Goal: Task Accomplishment & Management: Manage account settings

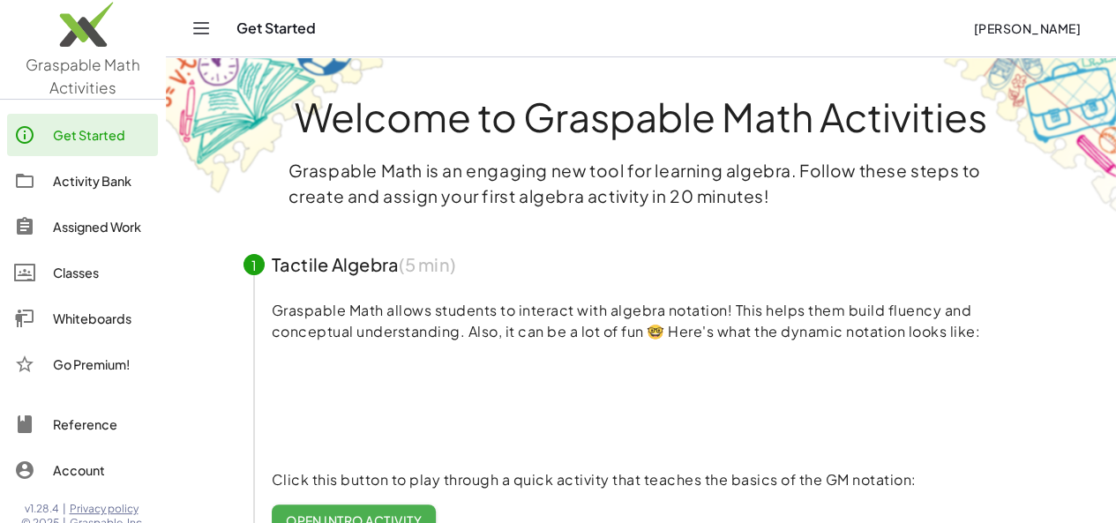
click at [94, 191] on link "Activity Bank" at bounding box center [82, 181] width 151 height 42
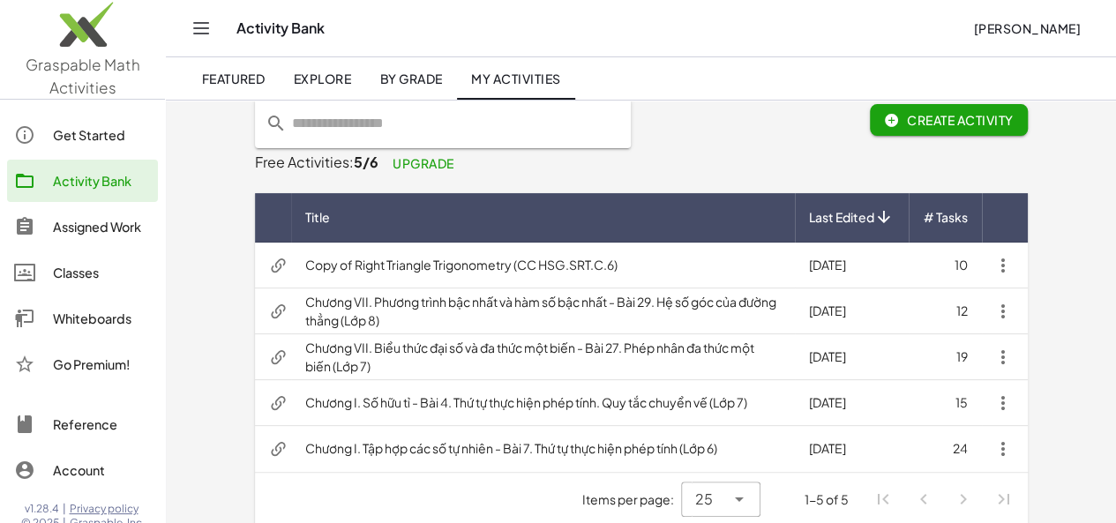
scroll to position [81, 0]
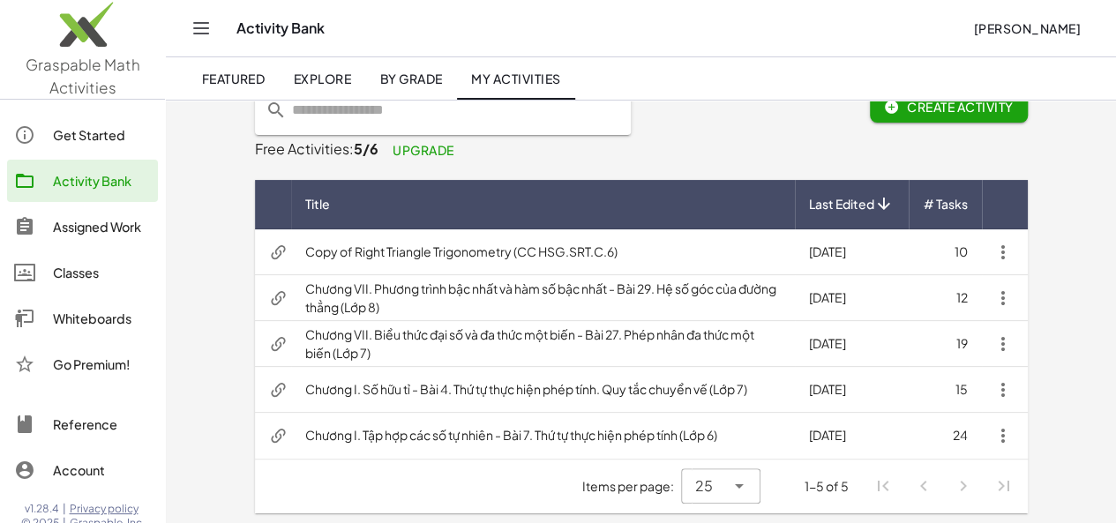
click at [86, 324] on div "Whiteboards" at bounding box center [102, 318] width 98 height 21
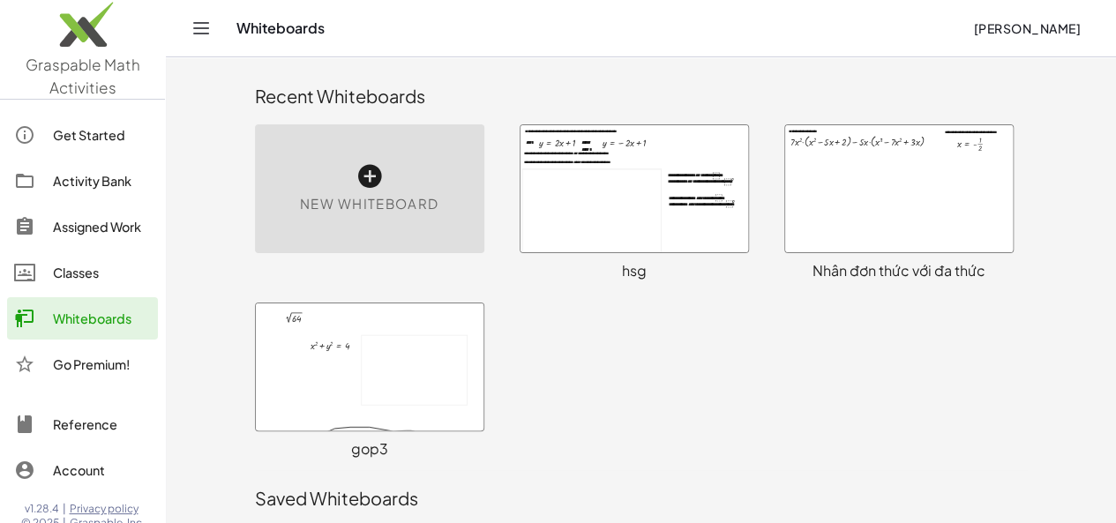
click at [281, 407] on div at bounding box center [370, 367] width 228 height 127
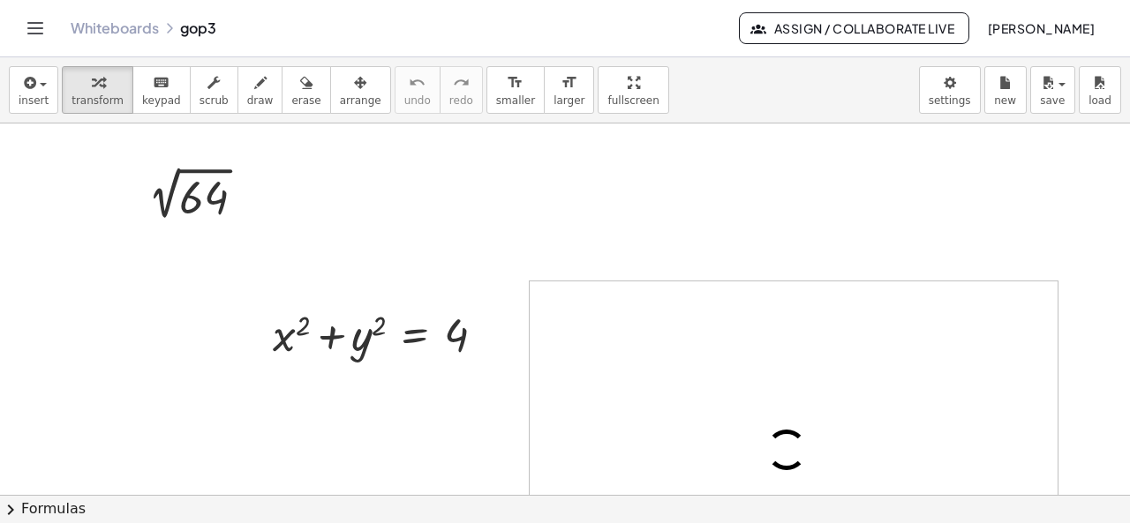
click at [45, 506] on button "chevron_right Formulas" at bounding box center [565, 509] width 1130 height 28
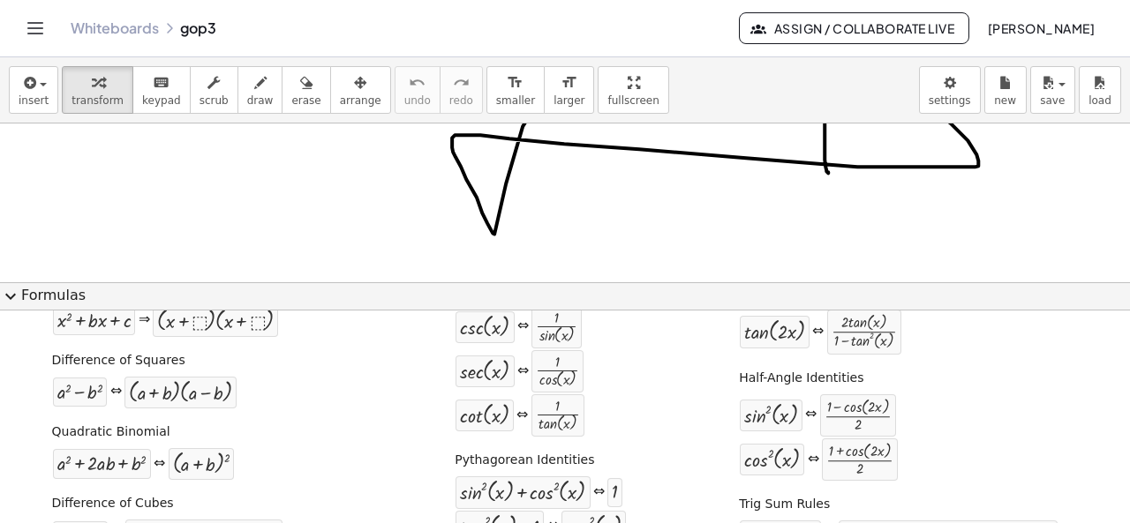
scroll to position [195, 0]
click at [19, 95] on span "insert" at bounding box center [34, 100] width 30 height 12
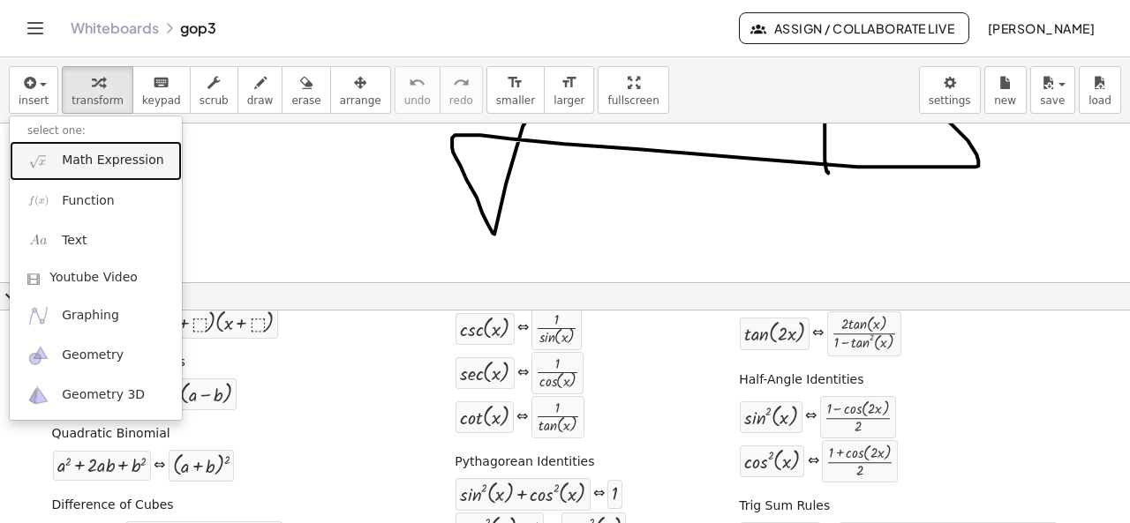
click at [56, 169] on link "Math Expression" at bounding box center [96, 161] width 172 height 40
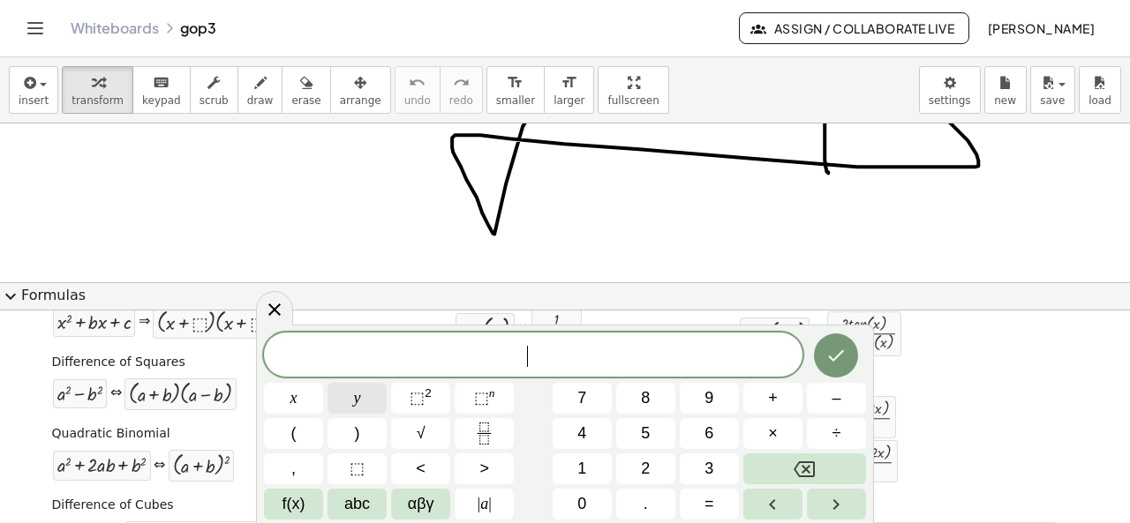
click at [300, 394] on button "x" at bounding box center [293, 398] width 59 height 31
click at [402, 401] on button "⬚ 2" at bounding box center [420, 398] width 59 height 31
click at [856, 405] on button "–" at bounding box center [836, 398] width 59 height 31
click at [672, 468] on button "2" at bounding box center [645, 469] width 59 height 31
click at [285, 394] on button "x" at bounding box center [293, 398] width 59 height 31
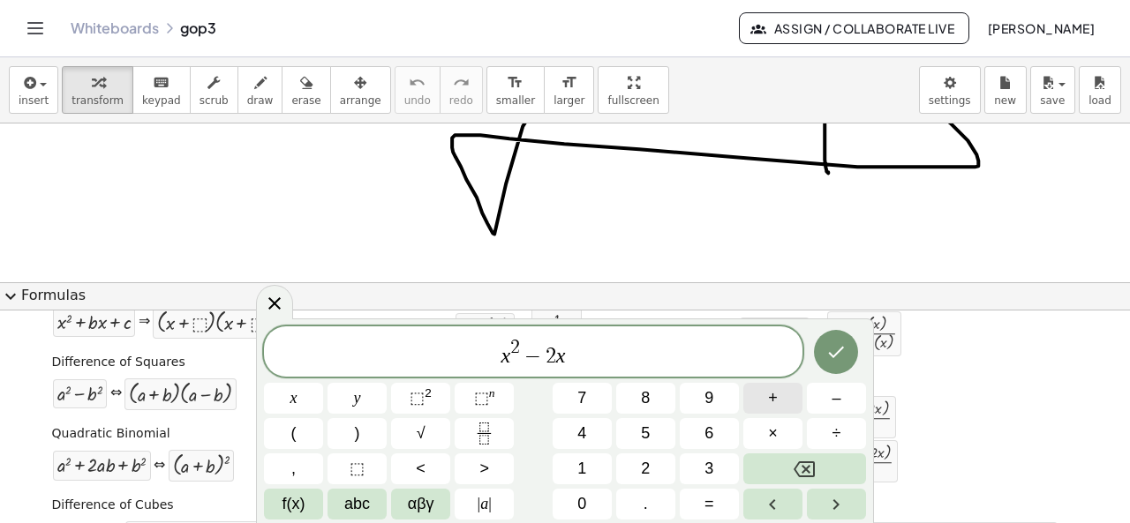
click at [759, 405] on button "+" at bounding box center [772, 398] width 59 height 31
click at [598, 462] on button "1" at bounding box center [581, 469] width 59 height 31
click at [833, 350] on icon "Done" at bounding box center [835, 352] width 21 height 21
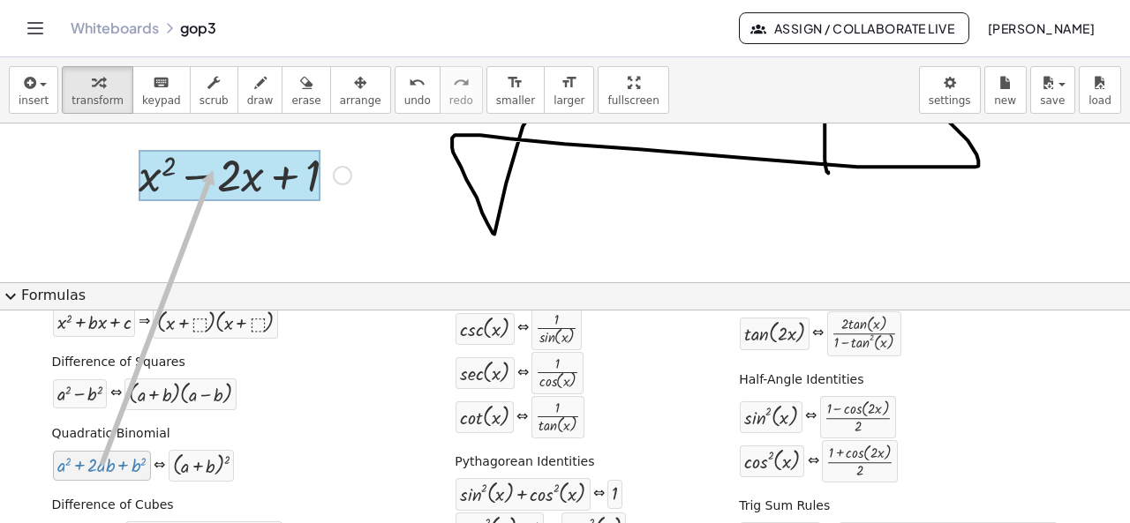
drag, startPoint x: 102, startPoint y: 462, endPoint x: 210, endPoint y: 167, distance: 313.8
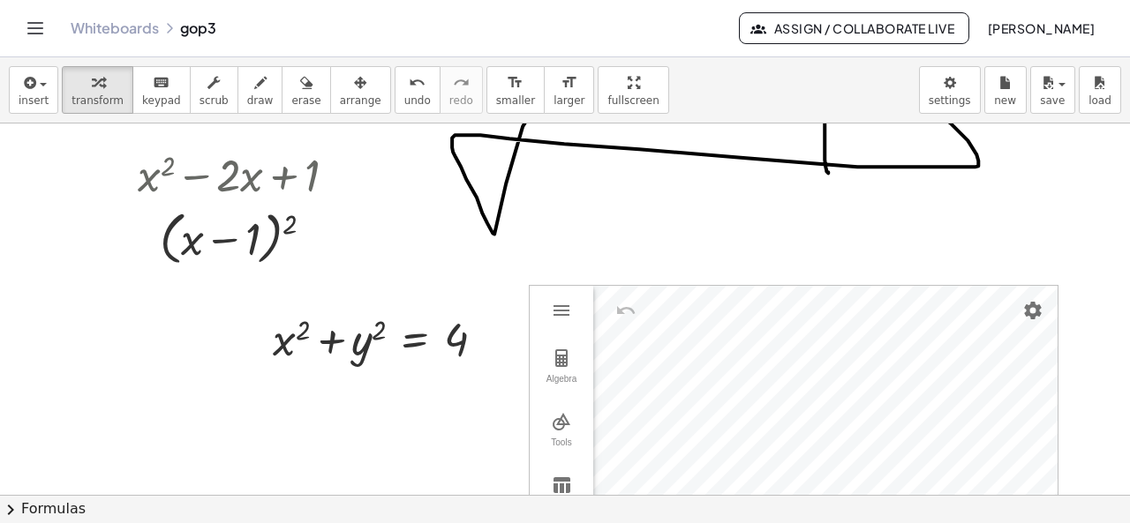
click at [36, 500] on button "chevron_right Formulas" at bounding box center [565, 509] width 1130 height 28
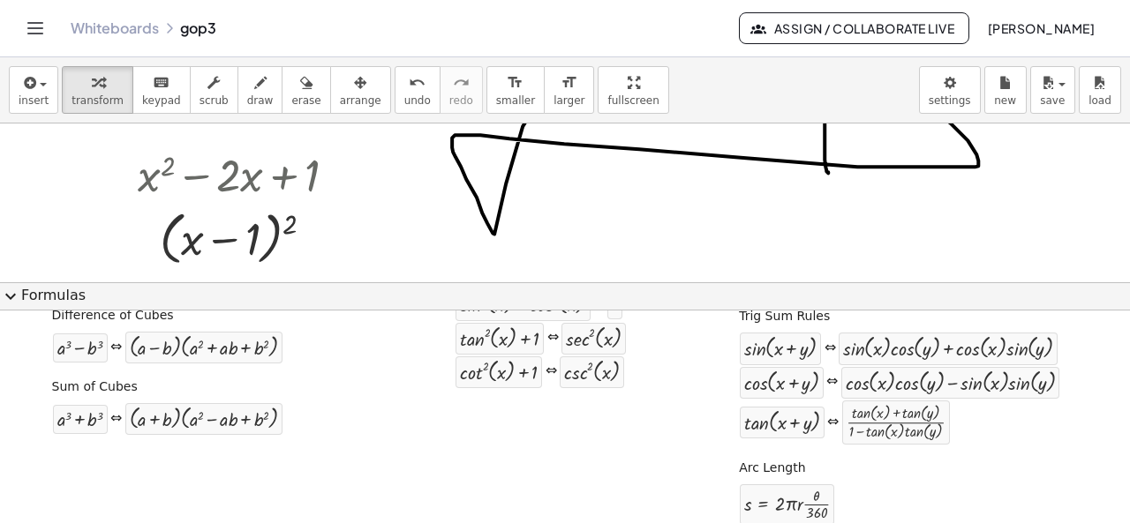
scroll to position [387, 0]
click at [22, 79] on icon "button" at bounding box center [28, 82] width 16 height 21
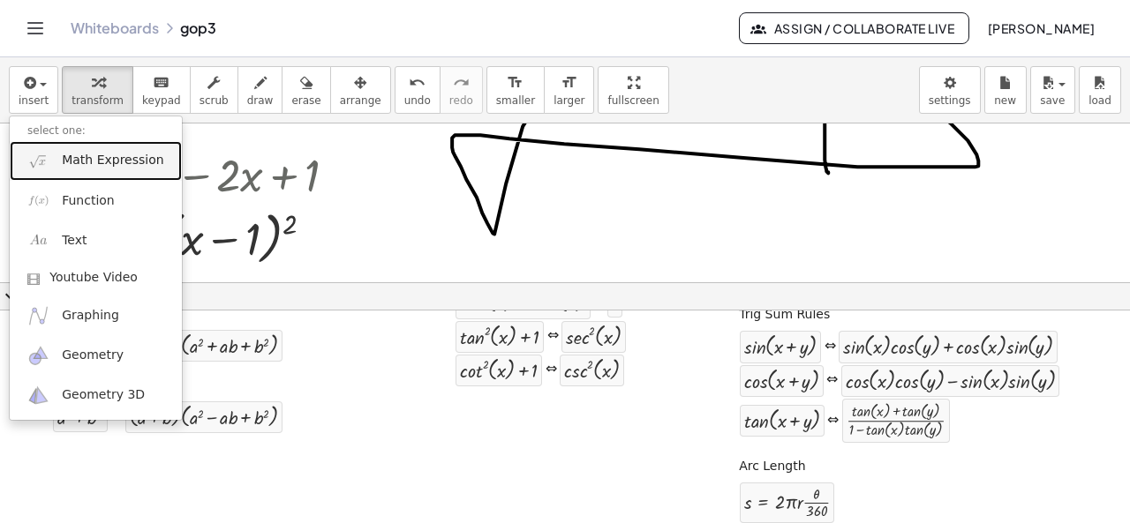
click at [40, 162] on img at bounding box center [38, 161] width 22 height 22
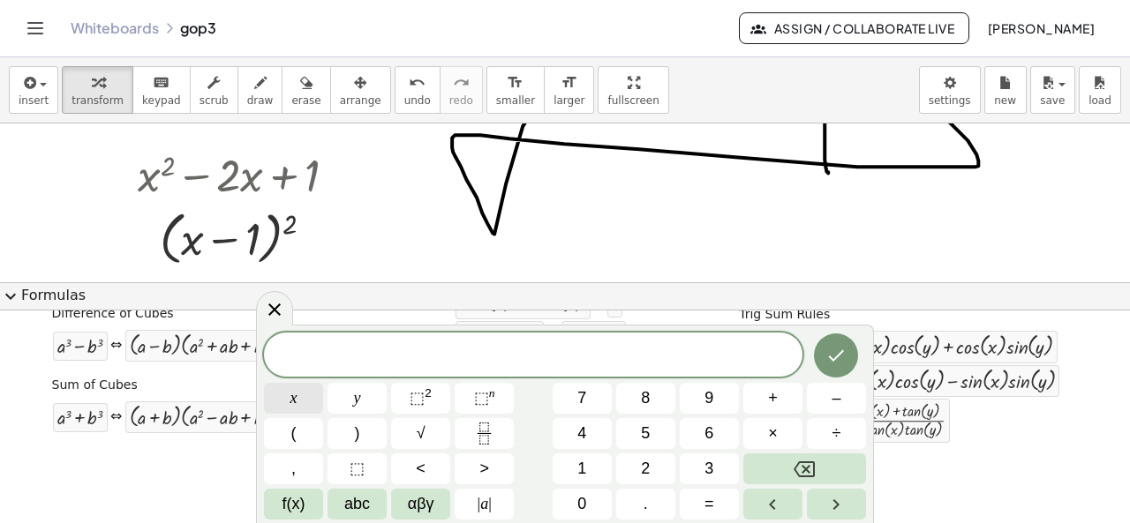
click at [307, 409] on button "x" at bounding box center [293, 398] width 59 height 31
click at [480, 404] on span "⬚" at bounding box center [481, 398] width 15 height 18
click at [694, 462] on button "3" at bounding box center [708, 469] width 59 height 31
click at [604, 361] on span "x 3 ​" at bounding box center [533, 353] width 538 height 32
click at [859, 403] on button "–" at bounding box center [836, 398] width 59 height 31
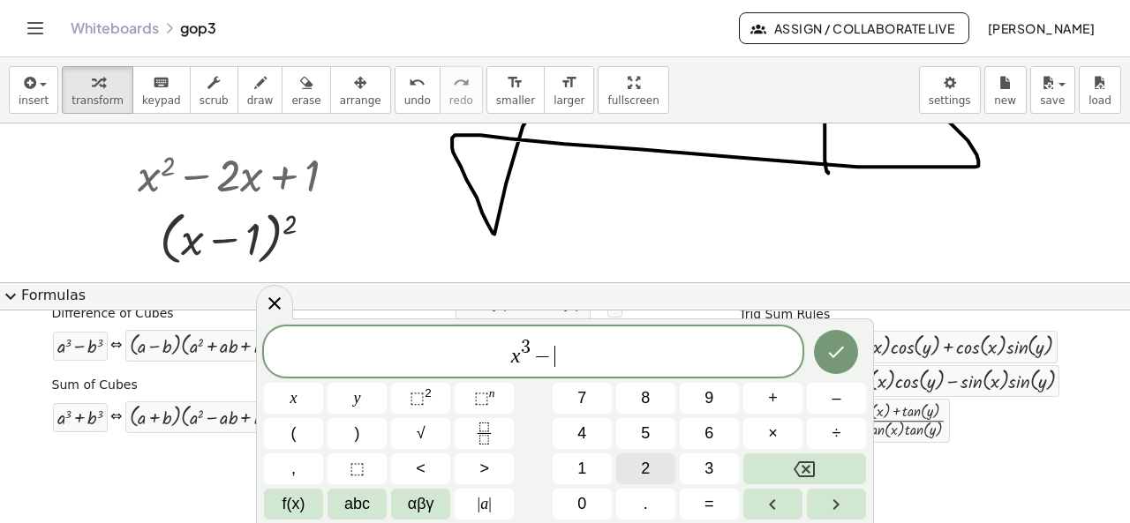
click at [642, 461] on span "2" at bounding box center [645, 469] width 9 height 24
click at [588, 403] on button "7" at bounding box center [581, 398] width 59 height 31
click at [831, 354] on icon "Done" at bounding box center [837, 352] width 16 height 11
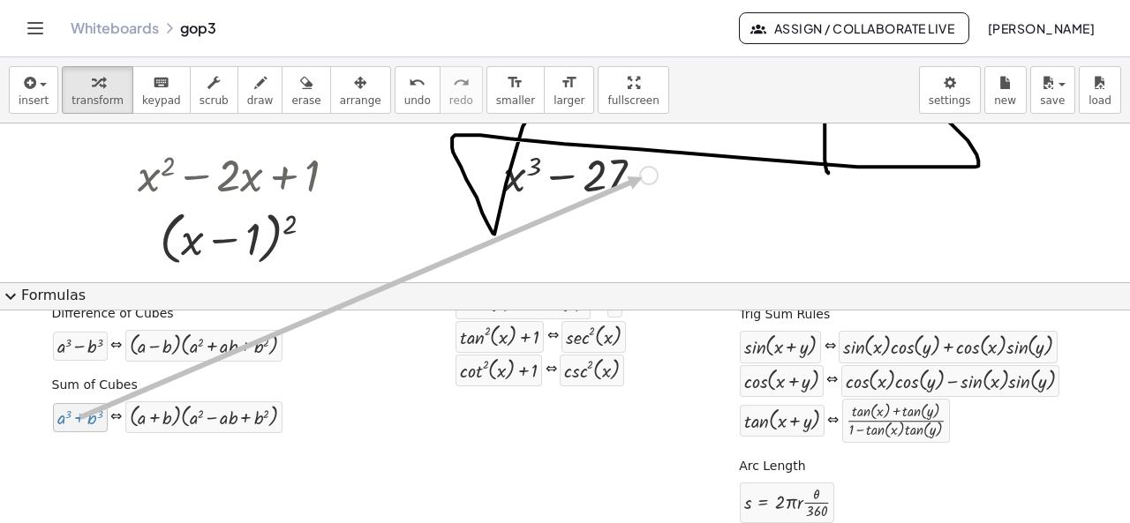
drag, startPoint x: 64, startPoint y: 414, endPoint x: 640, endPoint y: 173, distance: 624.6
click at [640, 173] on div "insert select one: Math Expression Function Text Youtube Video Graphing Geometr…" at bounding box center [565, 290] width 1130 height 466
drag, startPoint x: 146, startPoint y: 377, endPoint x: 69, endPoint y: 424, distance: 91.1
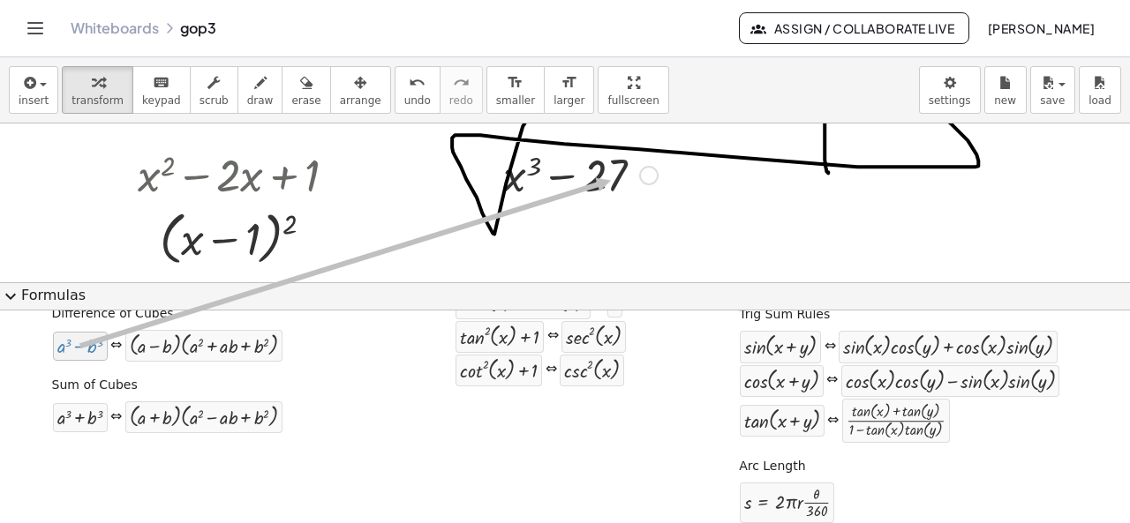
drag, startPoint x: 79, startPoint y: 346, endPoint x: 608, endPoint y: 177, distance: 554.8
click at [608, 177] on div "insert select one: Math Expression Function Text Youtube Video Graphing Geometr…" at bounding box center [565, 290] width 1130 height 466
drag, startPoint x: 646, startPoint y: 170, endPoint x: 537, endPoint y: 180, distance: 109.9
click at [565, 176] on div "+ x 3 − 27" at bounding box center [565, 176] width 0 height 0
drag, startPoint x: 83, startPoint y: 345, endPoint x: 650, endPoint y: 179, distance: 591.2
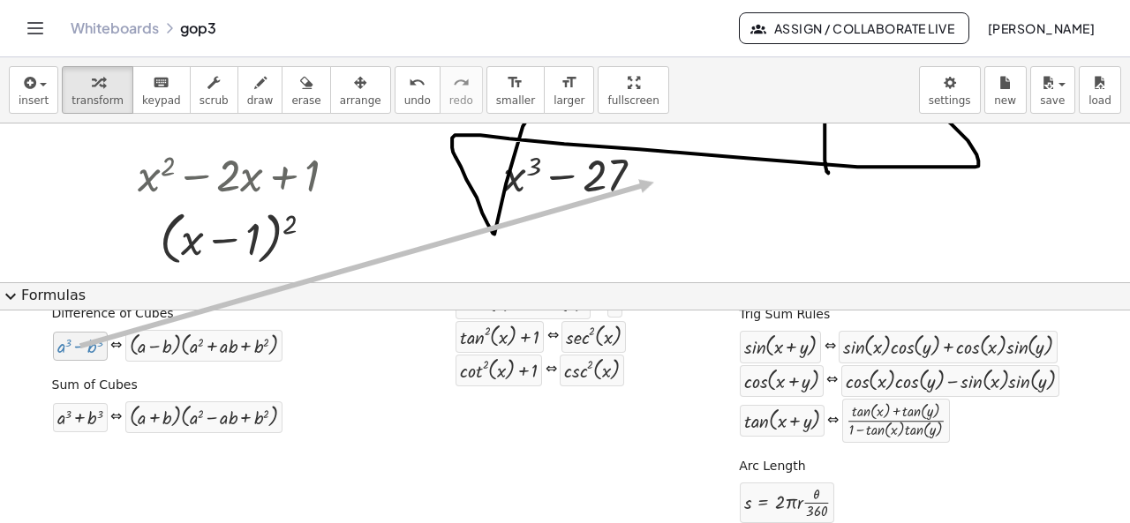
click at [650, 179] on div "insert select one: Math Expression Function Text Youtube Video Graphing Geometr…" at bounding box center [565, 290] width 1130 height 466
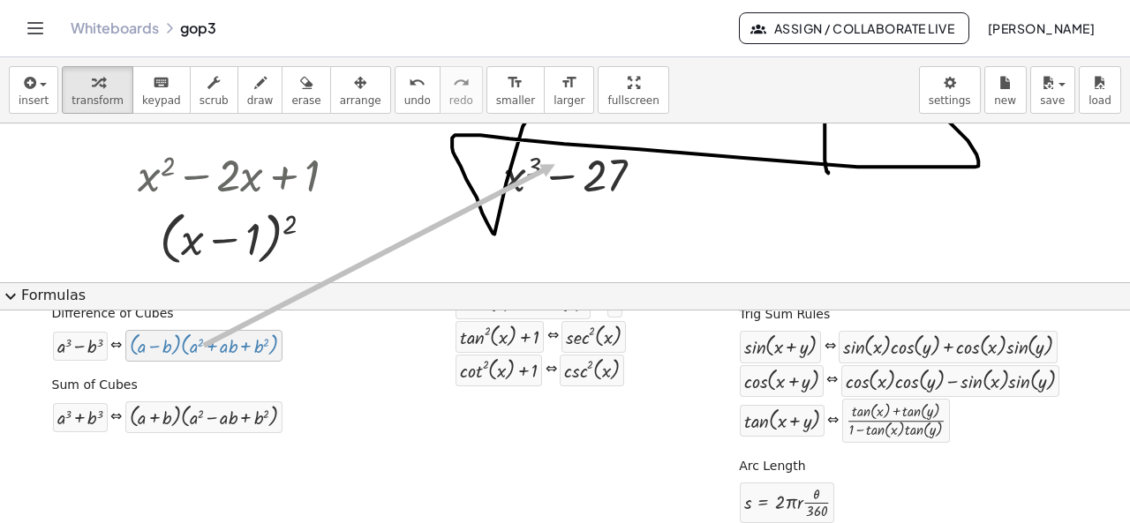
drag, startPoint x: 159, startPoint y: 346, endPoint x: 544, endPoint y: 180, distance: 419.0
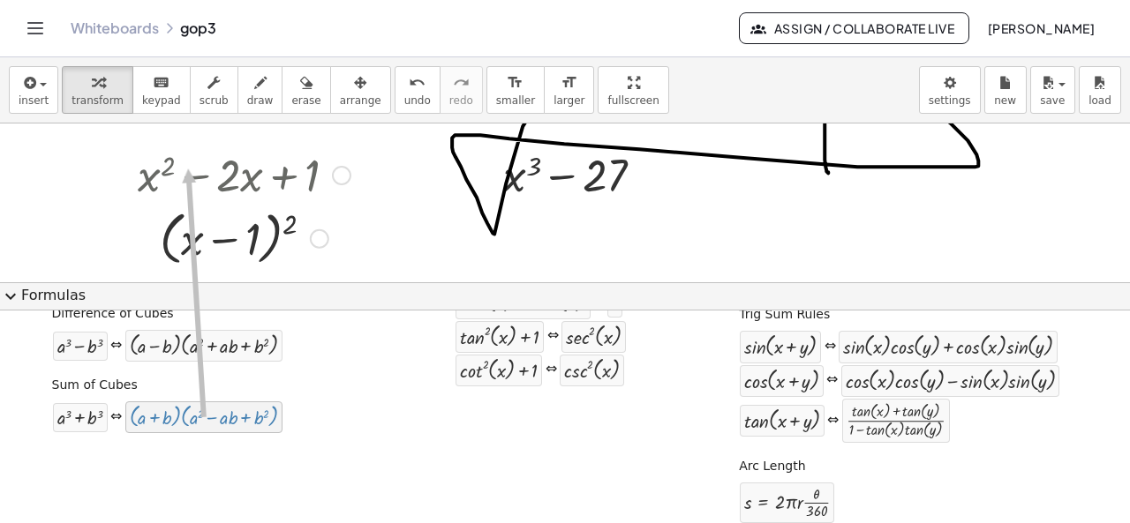
drag, startPoint x: 159, startPoint y: 419, endPoint x: 196, endPoint y: 124, distance: 297.1
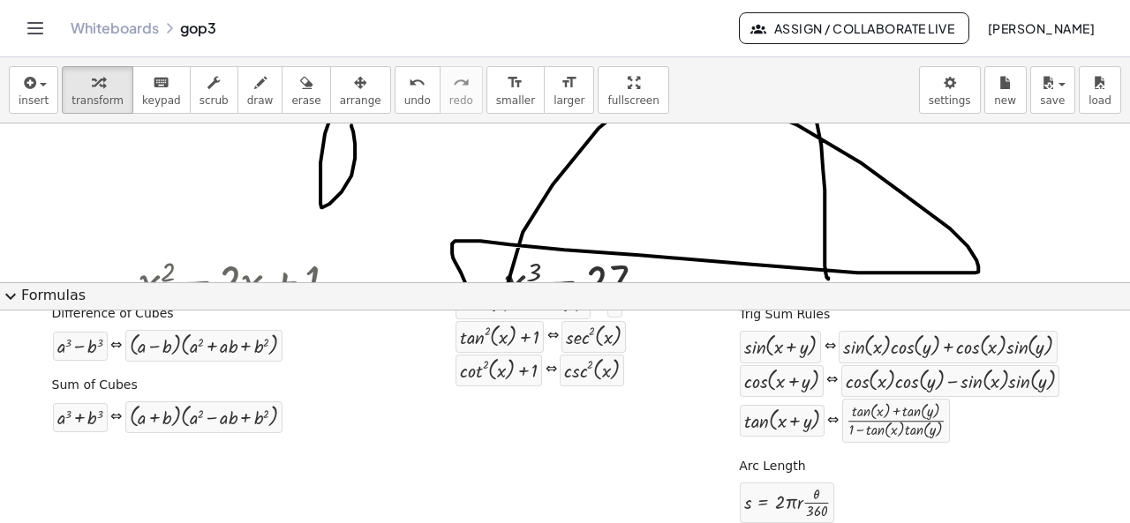
scroll to position [683, 0]
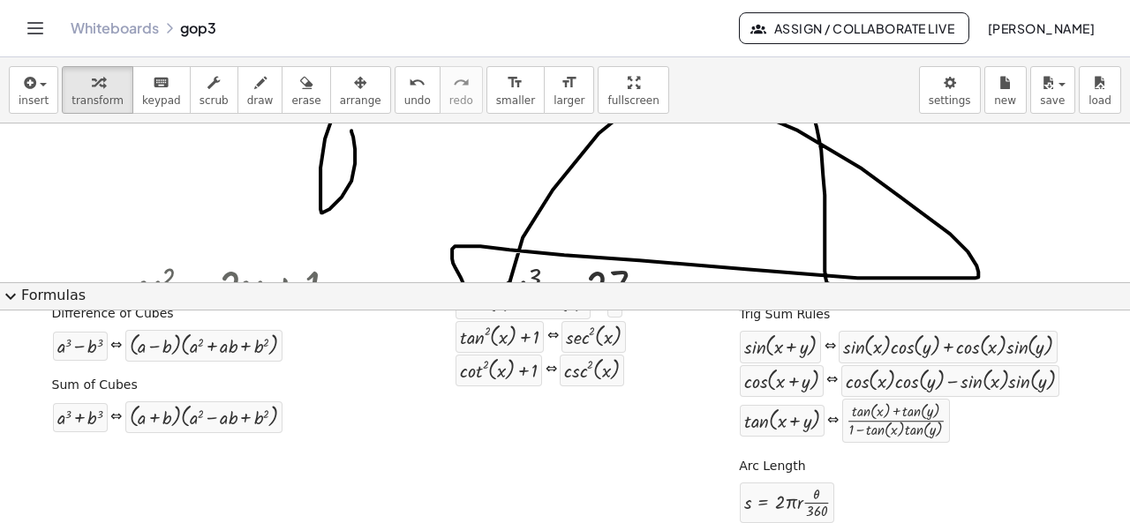
drag, startPoint x: 196, startPoint y: 124, endPoint x: 206, endPoint y: 162, distance: 39.2
click at [206, 162] on div "2 √ 64 + x 2 + y 2 = 4 Algebra Tools Table Spreadsheet GeoGebra Graphing Calcul…" at bounding box center [565, 117] width 1130 height 1353
drag, startPoint x: 280, startPoint y: 89, endPoint x: 385, endPoint y: 221, distance: 169.0
click at [291, 106] on button "erase" at bounding box center [305, 90] width 49 height 48
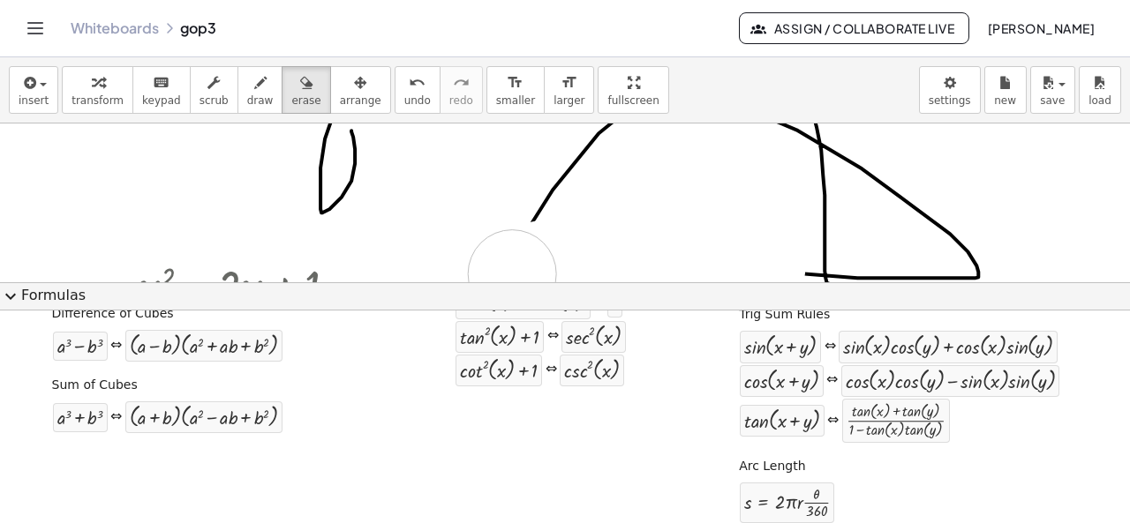
drag, startPoint x: 399, startPoint y: 226, endPoint x: 512, endPoint y: 273, distance: 122.3
click at [512, 273] on div at bounding box center [565, 117] width 1130 height 1353
click at [71, 104] on span "transform" at bounding box center [97, 100] width 52 height 12
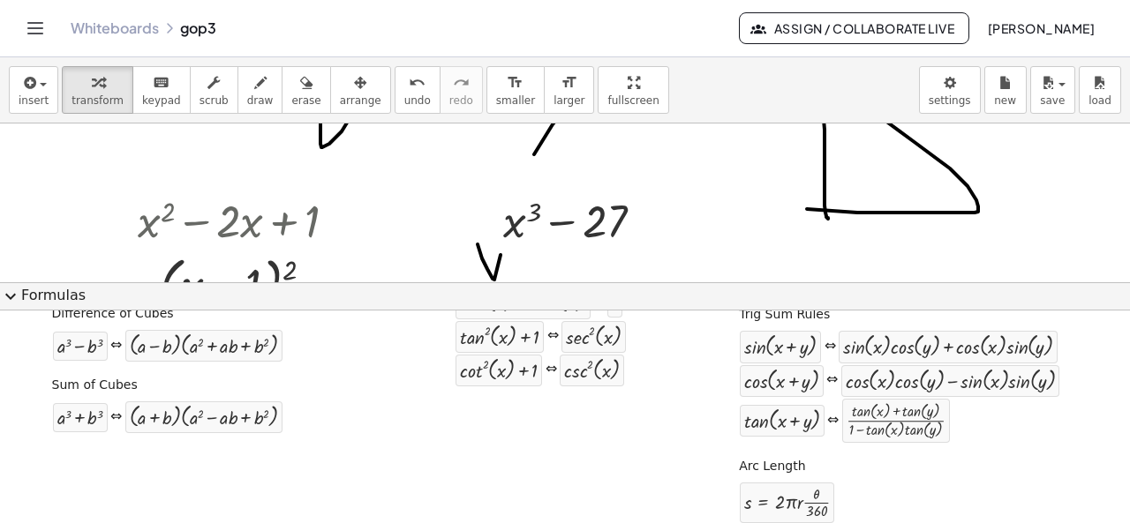
scroll to position [761, 0]
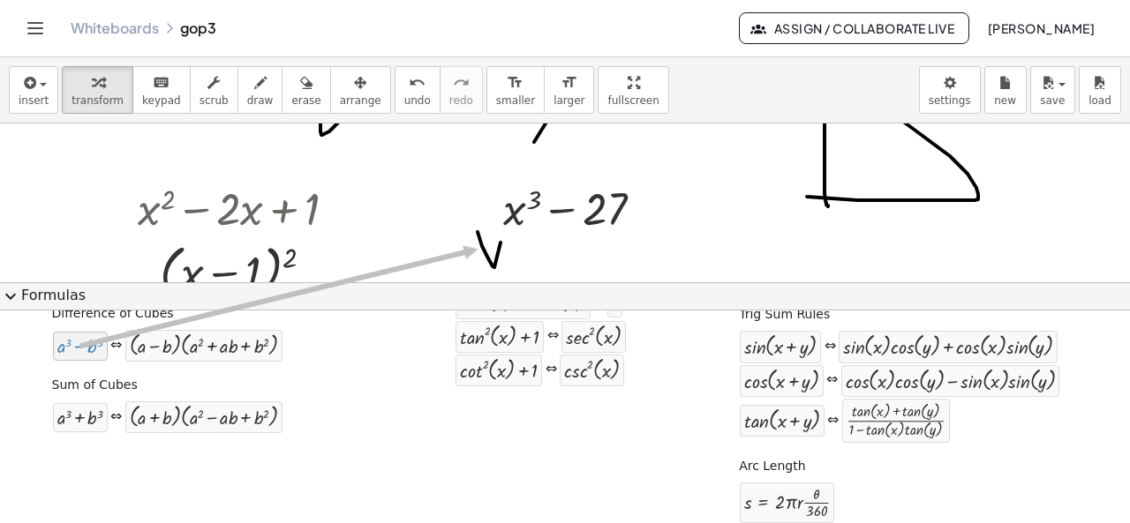
click at [474, 246] on div "insert select one: Math Expression Function Text Youtube Video Graphing Geometr…" at bounding box center [565, 290] width 1130 height 466
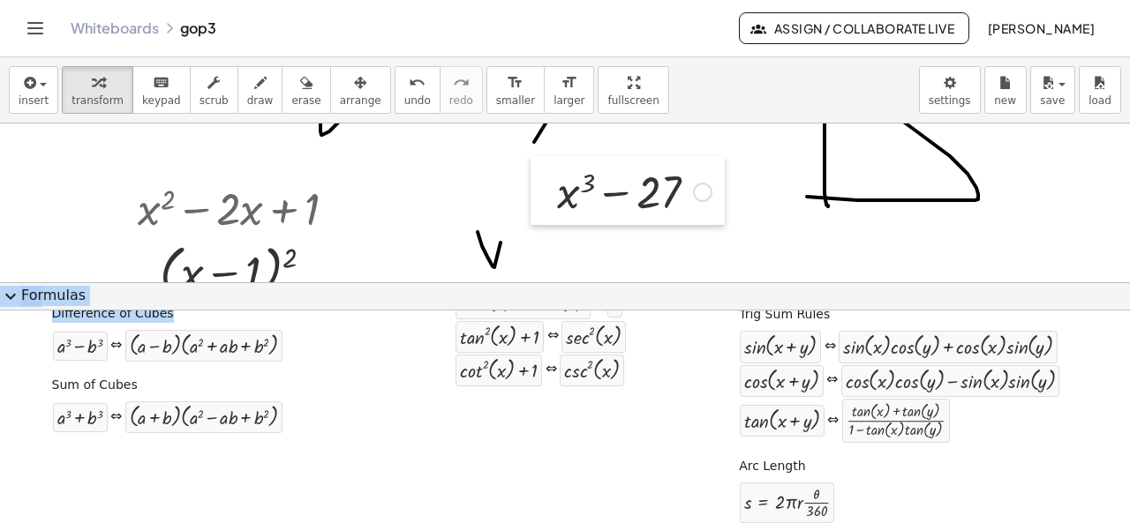
drag, startPoint x: 544, startPoint y: 222, endPoint x: 572, endPoint y: 214, distance: 29.3
click at [557, 215] on div at bounding box center [543, 190] width 26 height 69
click at [572, 214] on div at bounding box center [569, 183] width 26 height 69
click at [57, 342] on div at bounding box center [80, 346] width 46 height 20
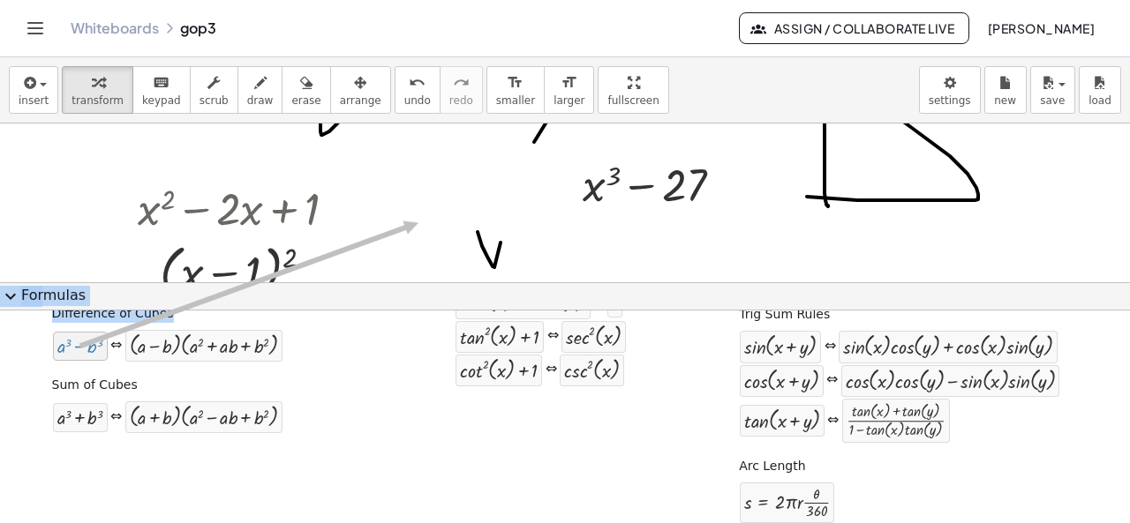
scroll to position [0, 0]
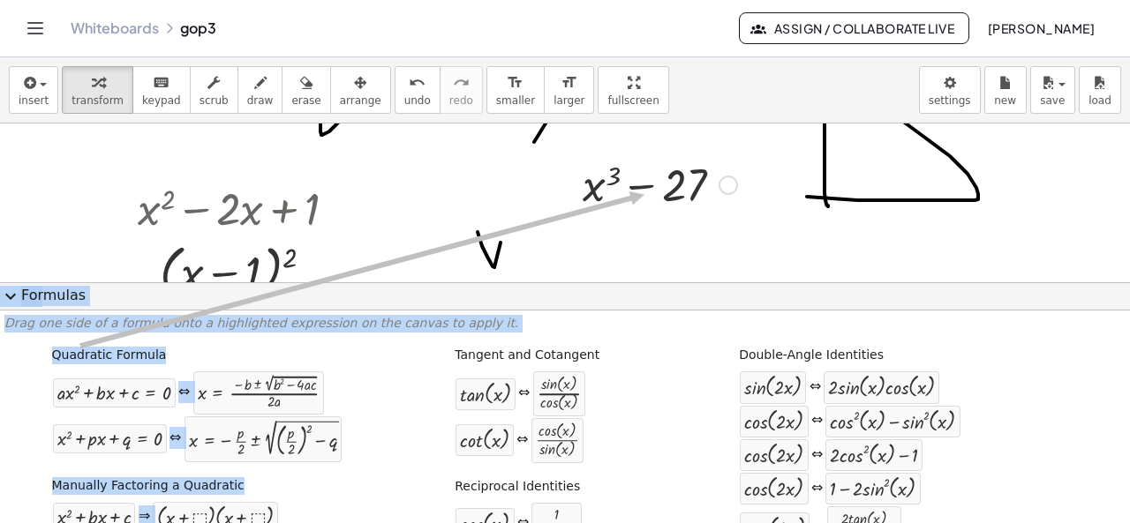
drag, startPoint x: 67, startPoint y: 343, endPoint x: 641, endPoint y: 191, distance: 593.6
click at [641, 191] on div "insert select one: Math Expression Function Text Youtube Video Graphing Geometr…" at bounding box center [565, 290] width 1130 height 466
click at [417, 251] on div at bounding box center [565, 39] width 1130 height 1353
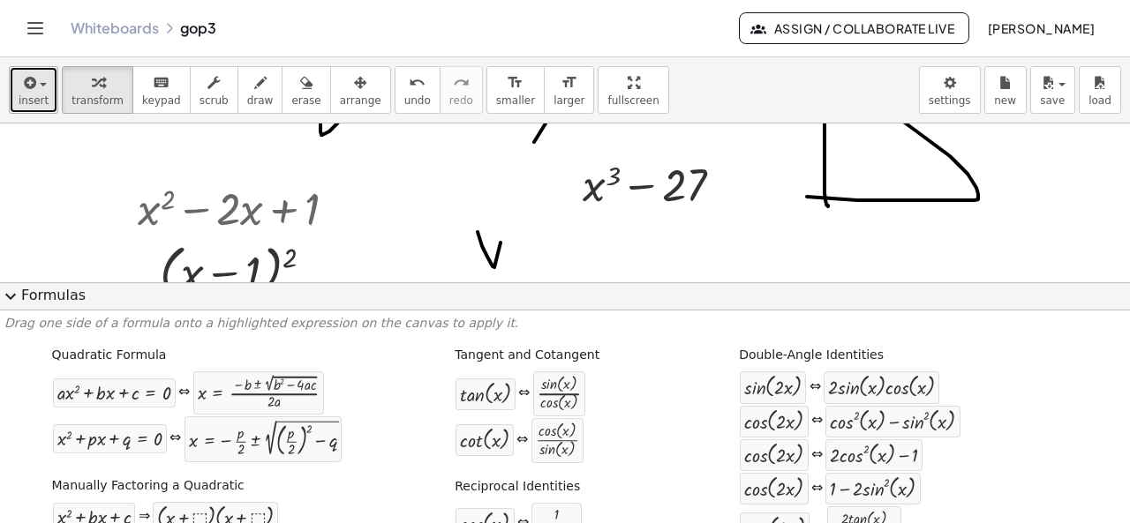
click at [34, 105] on span "insert" at bounding box center [34, 100] width 30 height 12
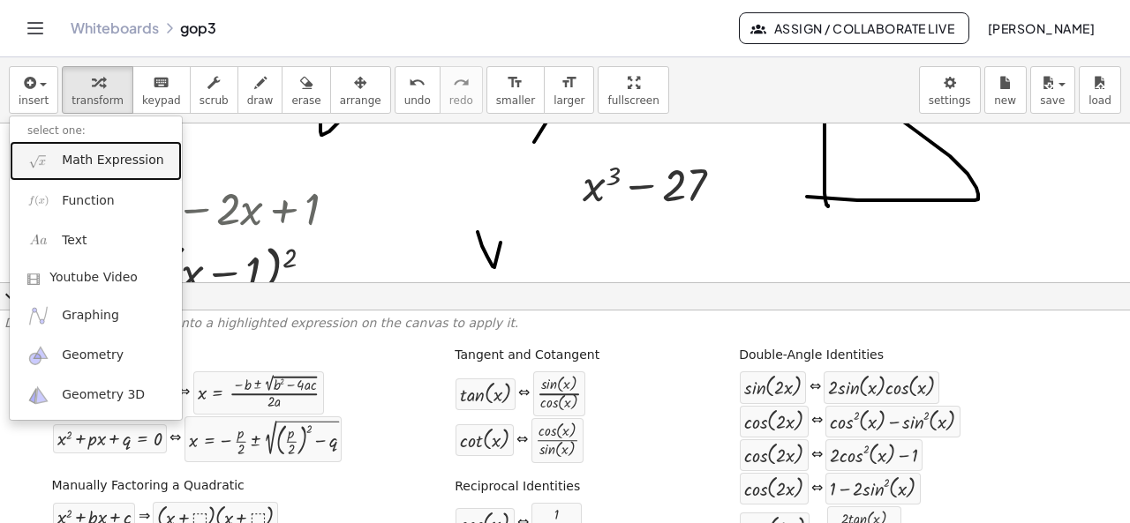
click at [102, 176] on link "Math Expression" at bounding box center [96, 161] width 172 height 40
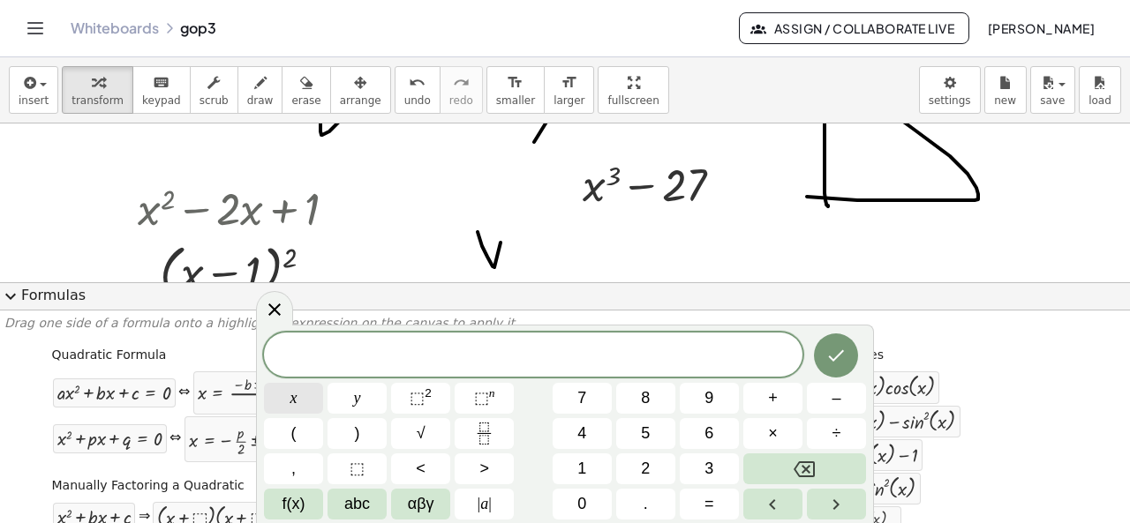
click at [302, 405] on button "x" at bounding box center [293, 398] width 59 height 31
click at [460, 393] on button "⬚ n" at bounding box center [483, 398] width 59 height 31
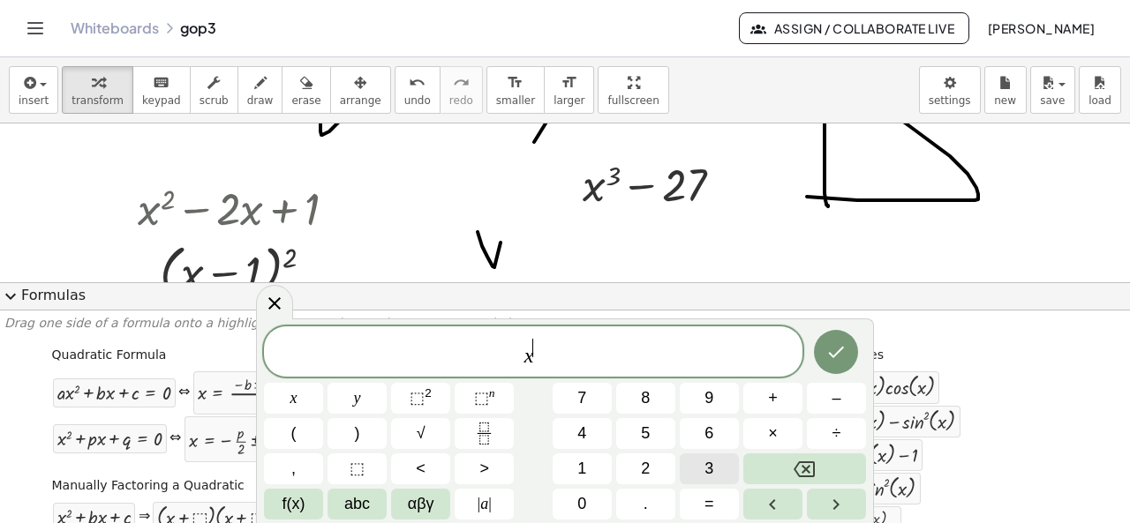
click at [711, 474] on span "3" at bounding box center [708, 469] width 9 height 24
click at [608, 357] on span "x 3 ​" at bounding box center [533, 353] width 538 height 32
click at [839, 408] on span "–" at bounding box center [835, 399] width 9 height 24
click at [672, 473] on button "2" at bounding box center [645, 469] width 59 height 31
click at [482, 397] on span "⬚" at bounding box center [481, 398] width 15 height 18
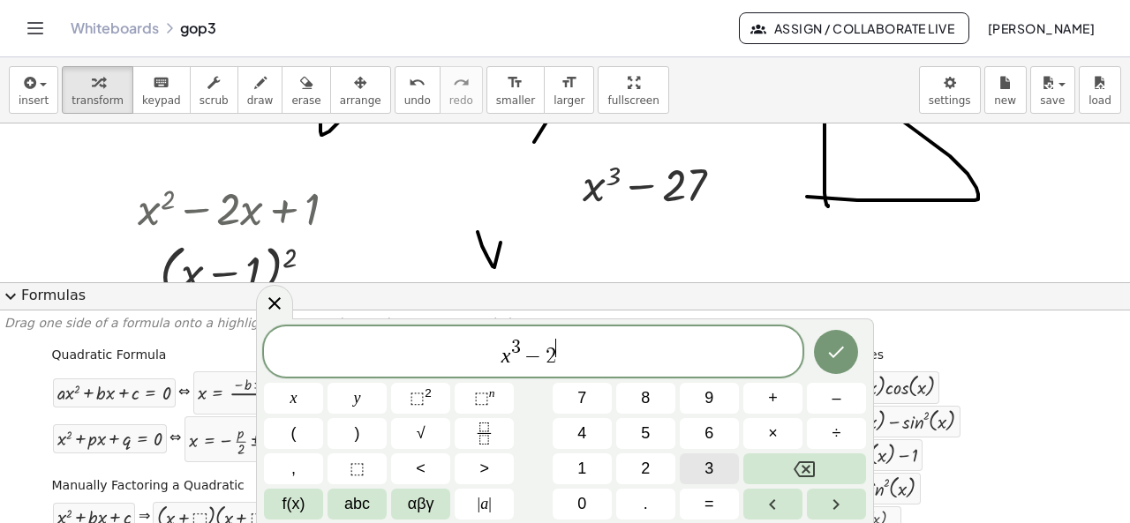
click at [715, 474] on button "3" at bounding box center [708, 469] width 59 height 31
click at [833, 350] on icon "Done" at bounding box center [835, 352] width 21 height 21
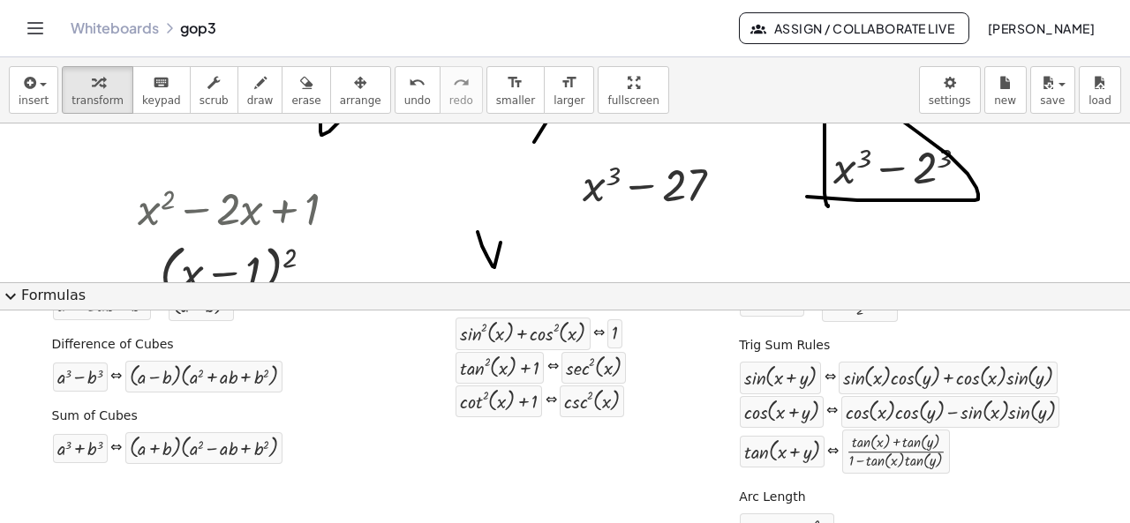
scroll to position [404, 0]
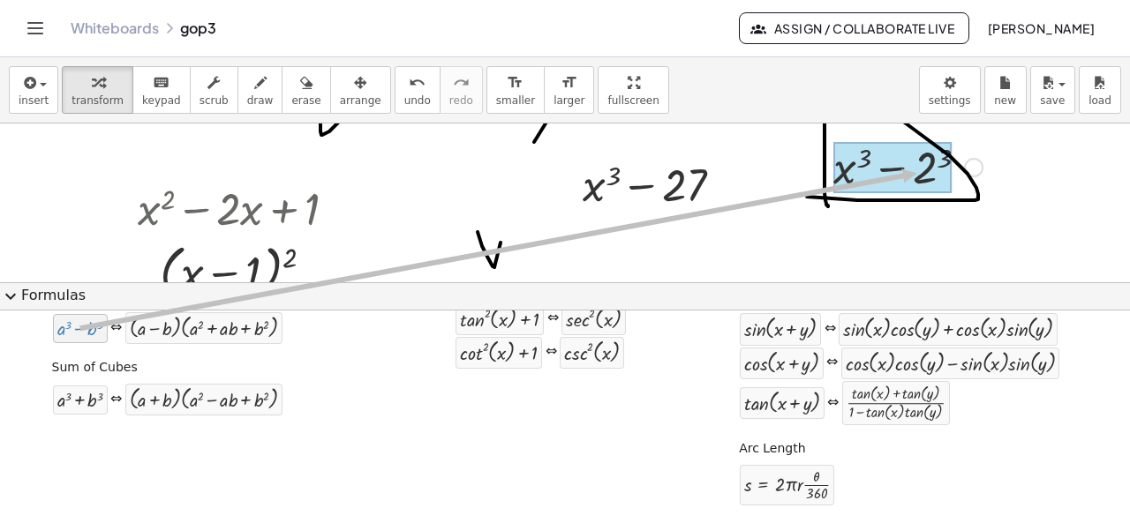
drag, startPoint x: 79, startPoint y: 330, endPoint x: 914, endPoint y: 169, distance: 850.3
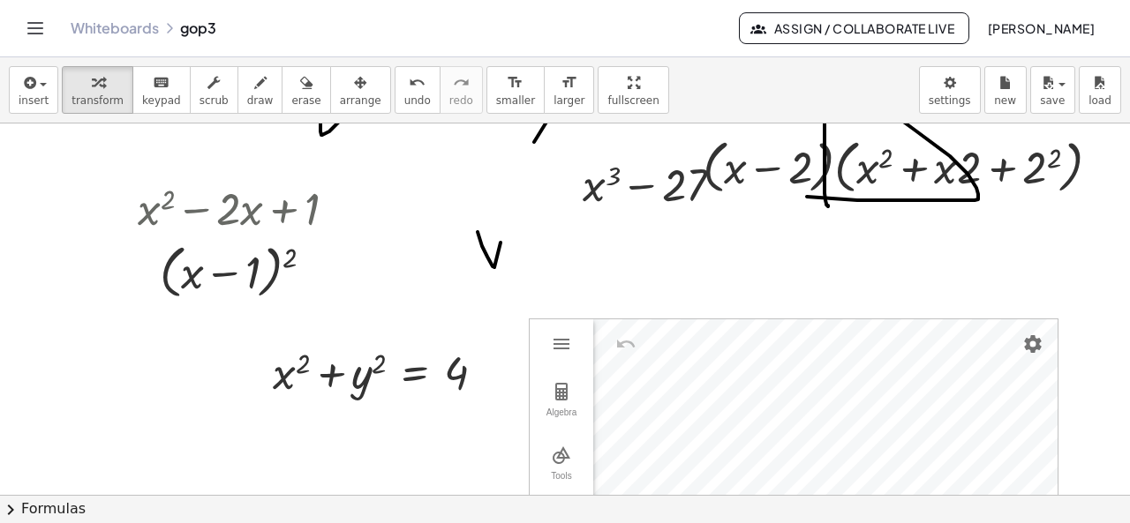
click at [34, 507] on button "chevron_right Formulas" at bounding box center [565, 509] width 1130 height 28
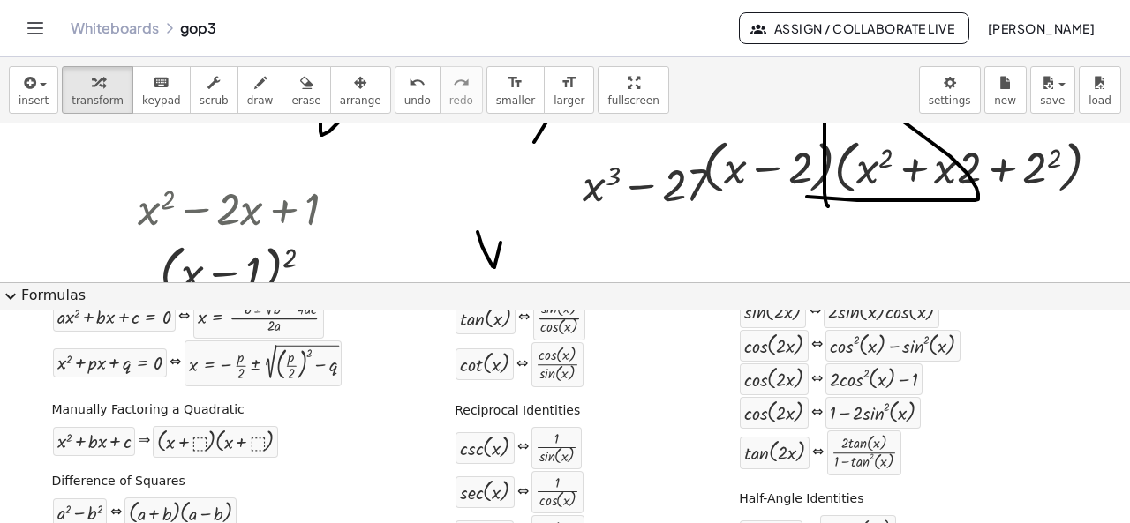
scroll to position [0, 0]
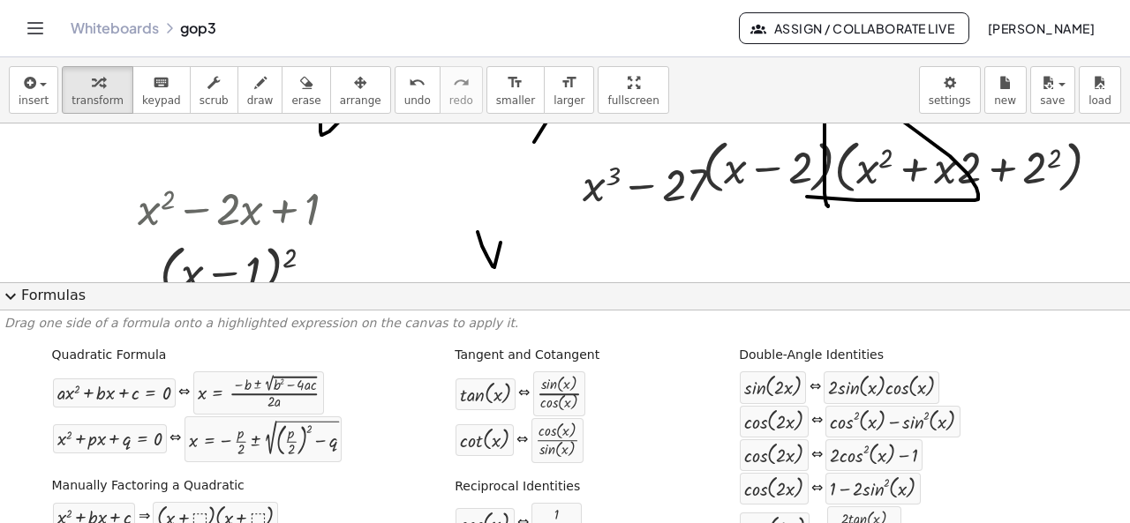
click at [15, 289] on span "expand_more" at bounding box center [10, 296] width 21 height 21
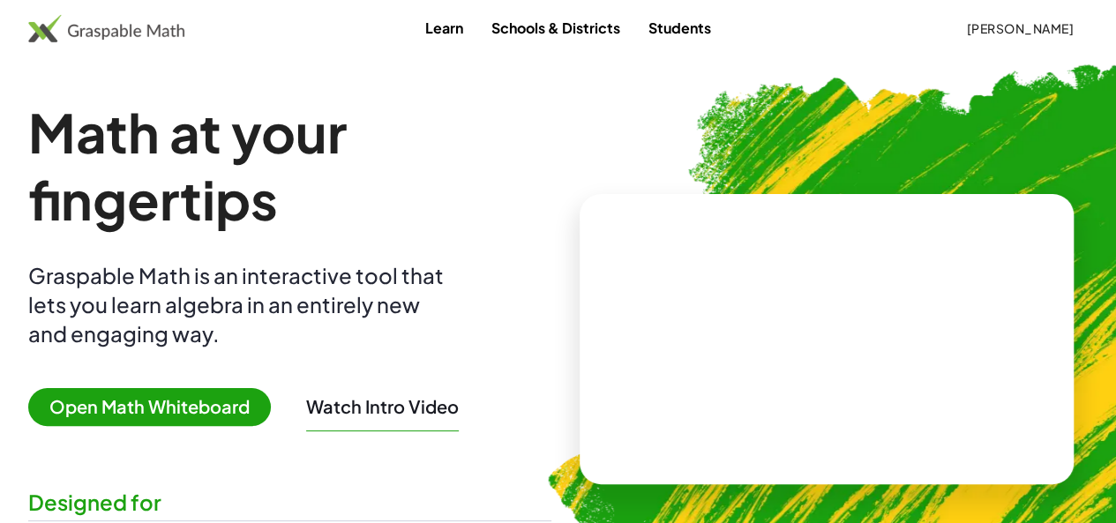
click at [967, 25] on span "[PERSON_NAME]" at bounding box center [1020, 28] width 108 height 16
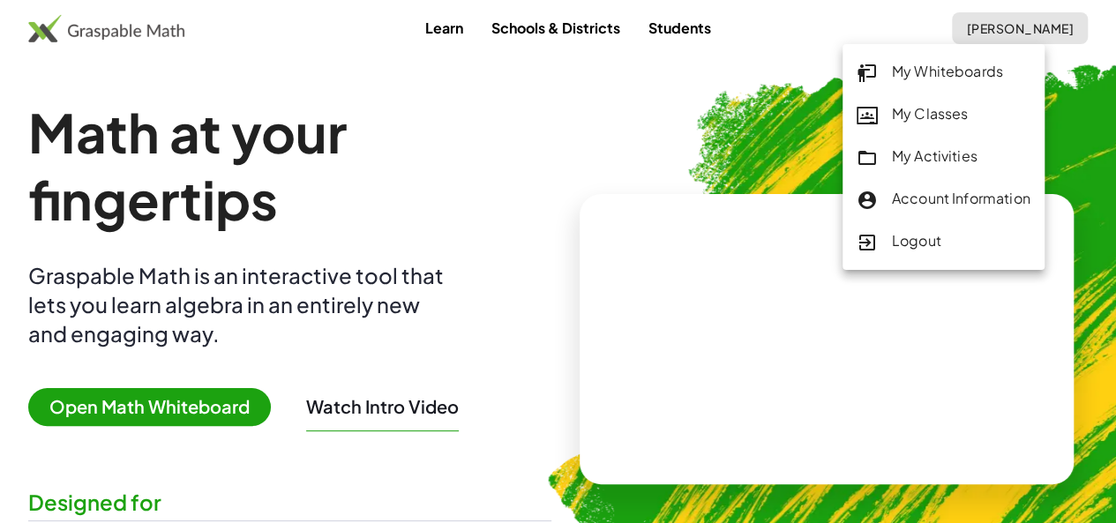
click at [911, 156] on div "My Activities" at bounding box center [944, 157] width 174 height 23
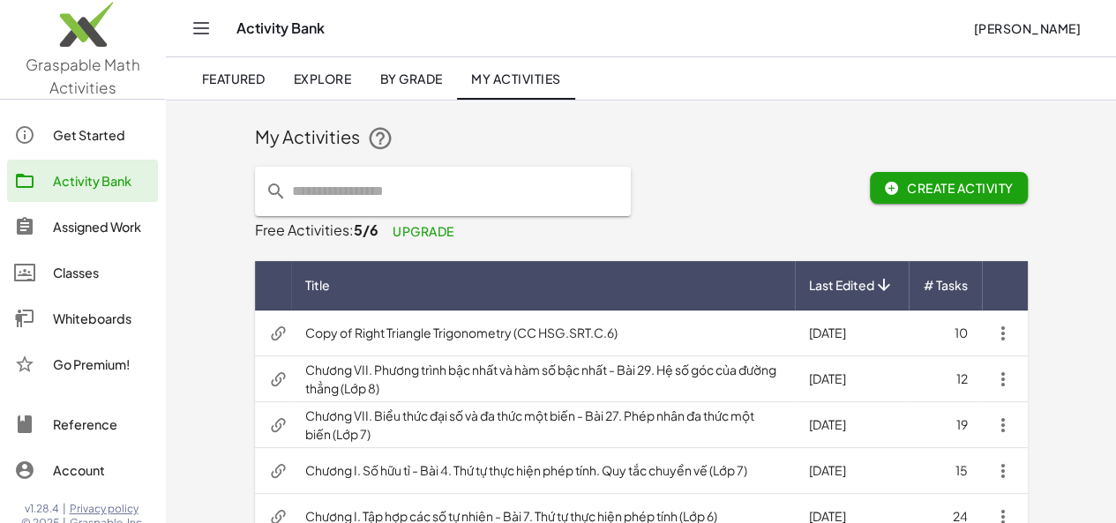
click at [319, 79] on span "Explore" at bounding box center [322, 79] width 58 height 16
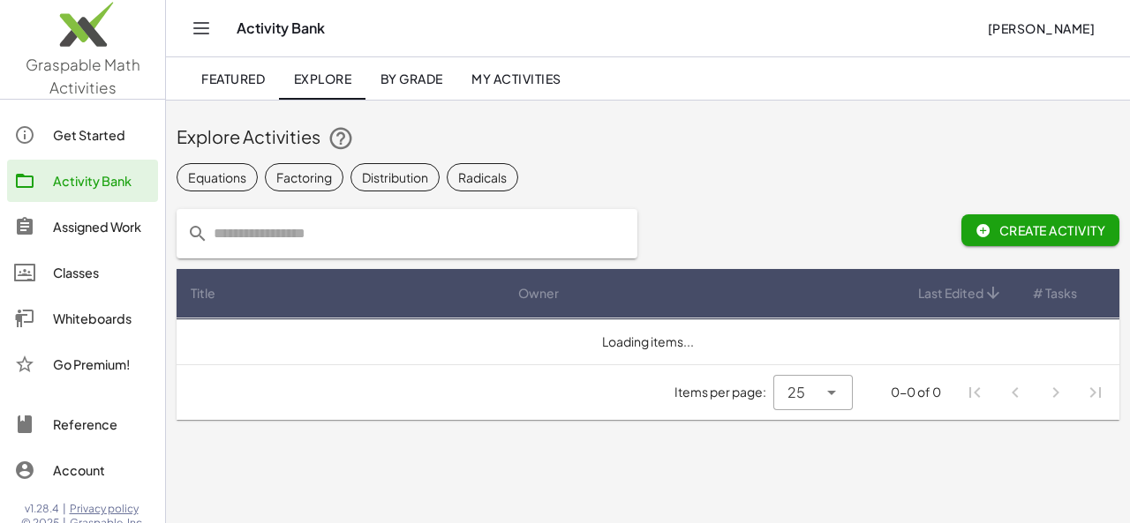
click at [293, 232] on input "text" at bounding box center [417, 233] width 418 height 49
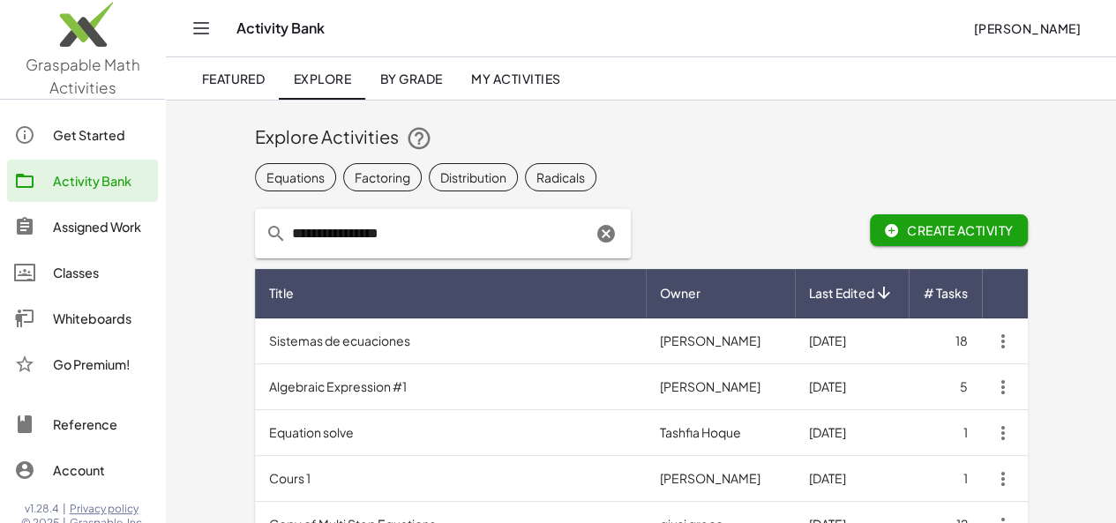
type input "**********"
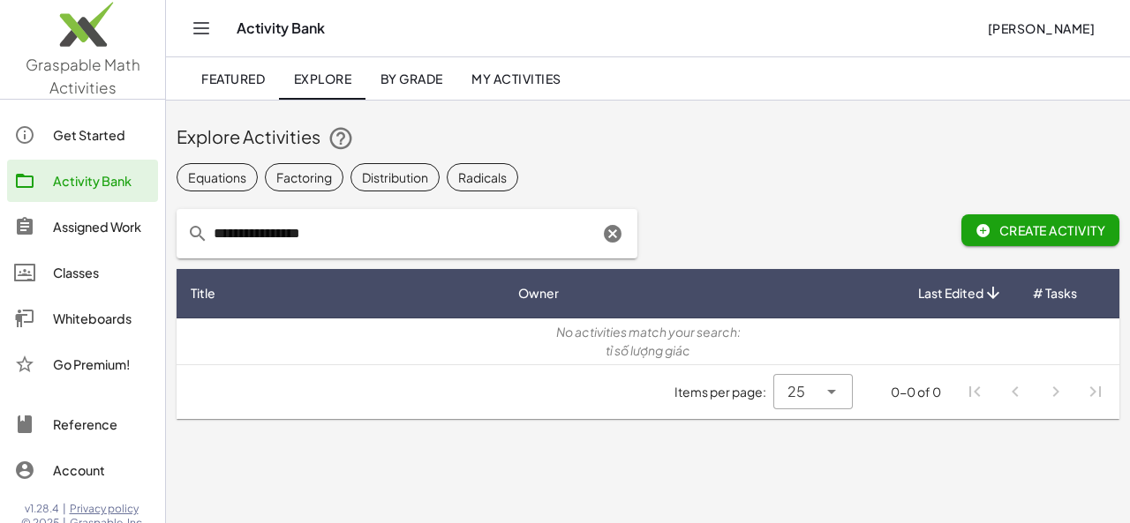
click at [610, 235] on icon "Clear" at bounding box center [612, 233] width 21 height 21
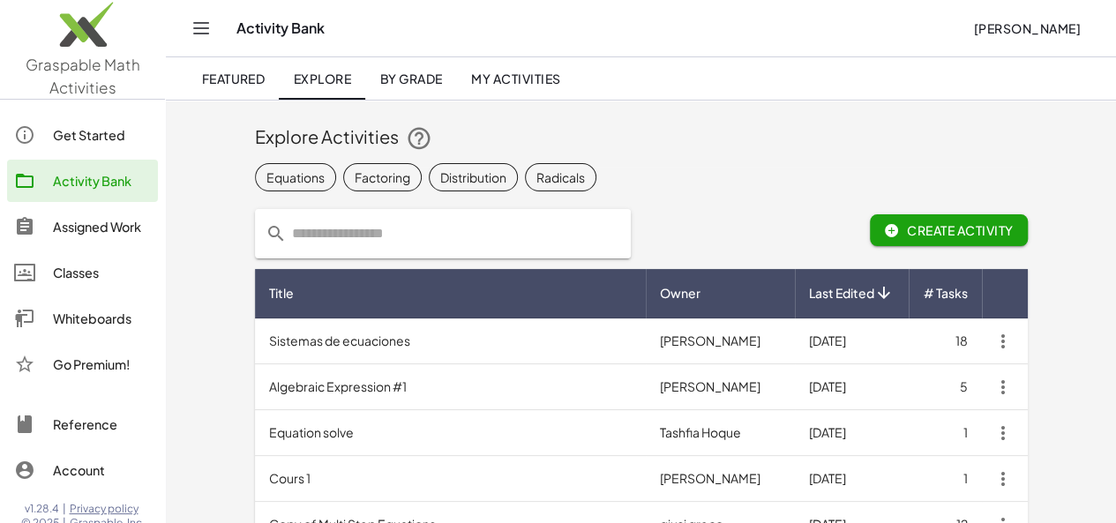
click at [73, 326] on div "Whiteboards" at bounding box center [102, 318] width 98 height 21
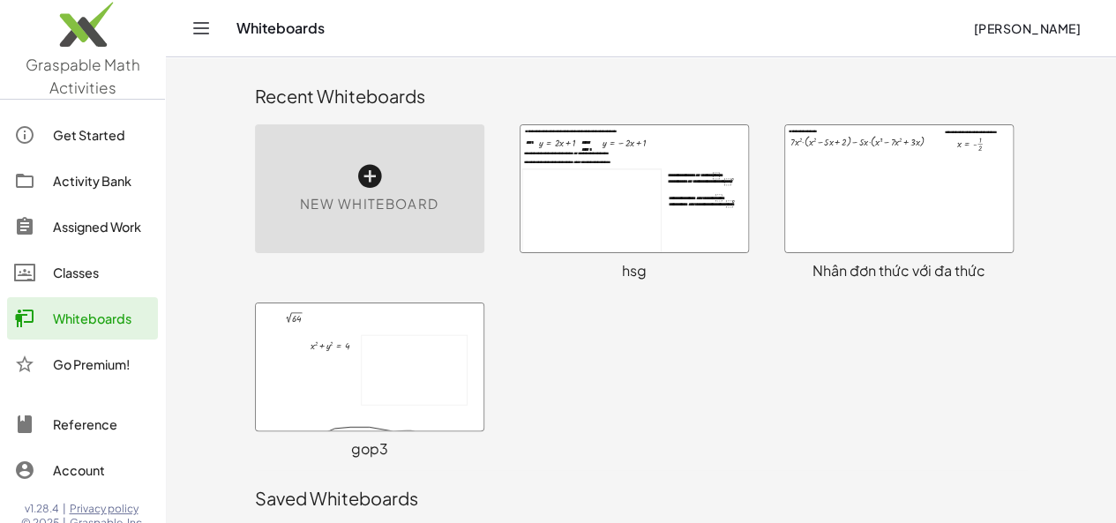
click at [325, 354] on div at bounding box center [370, 367] width 228 height 127
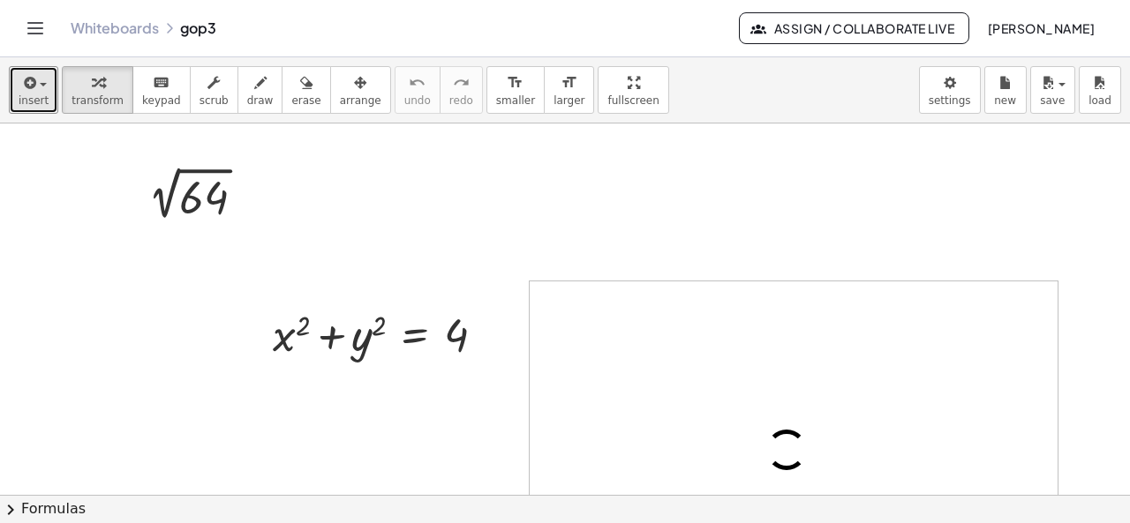
click at [31, 101] on span "insert" at bounding box center [34, 100] width 30 height 12
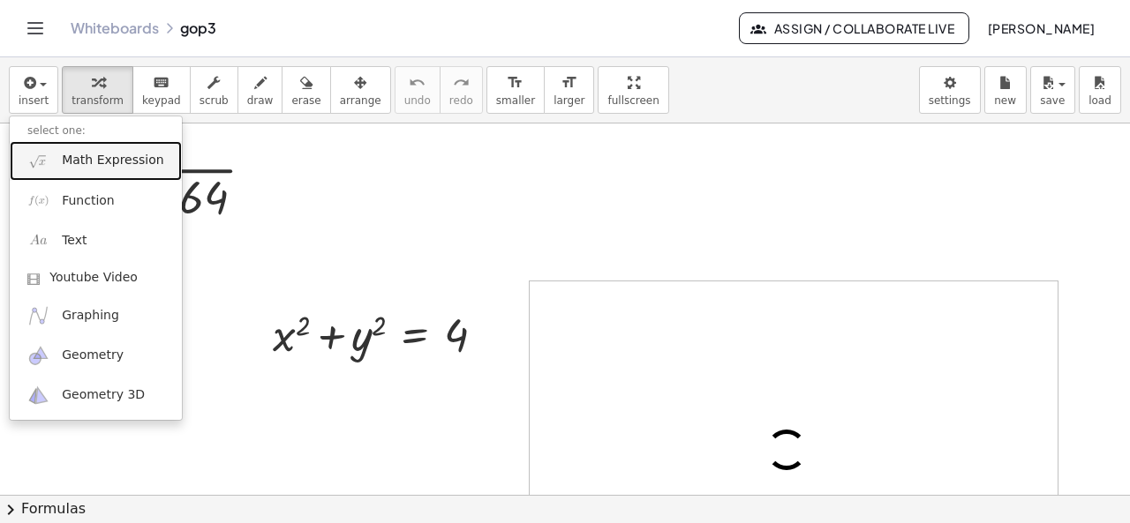
click at [78, 168] on span "Math Expression" at bounding box center [112, 161] width 101 height 18
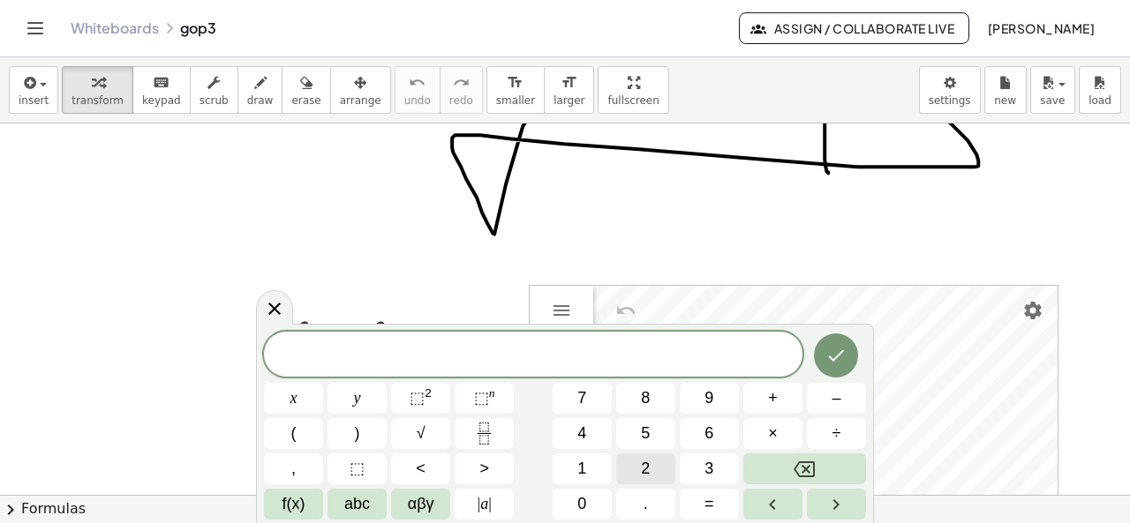
click at [653, 462] on button "2" at bounding box center [645, 469] width 59 height 31
click at [288, 394] on button "x" at bounding box center [293, 398] width 59 height 31
click at [780, 402] on button "+" at bounding box center [772, 398] width 59 height 31
click at [634, 469] on button "2" at bounding box center [645, 469] width 59 height 31
click at [367, 414] on div "2 x + 2 ​ x y ⬚ 2 ⬚ n 7 8 9 + – ( ) √ 4 5 6 × ÷ , ⬚ < > 1 2 3 f(x) abc αβγ | a …" at bounding box center [565, 426] width 602 height 187
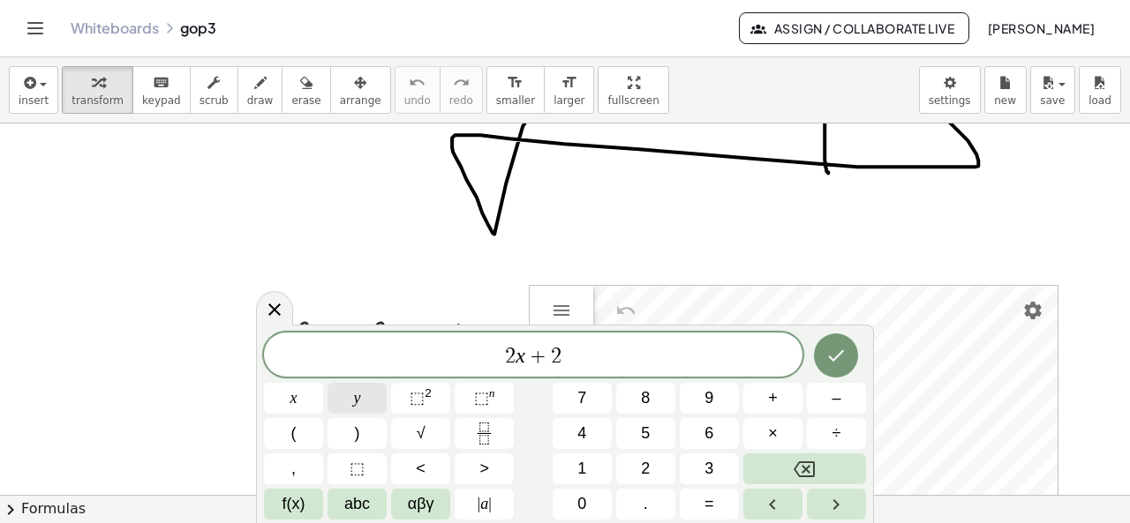
click at [367, 404] on button "y" at bounding box center [356, 398] width 59 height 31
click at [779, 404] on button "+" at bounding box center [772, 398] width 59 height 31
click at [694, 468] on button "3" at bounding box center [708, 469] width 59 height 31
click at [288, 407] on button "x" at bounding box center [293, 398] width 59 height 31
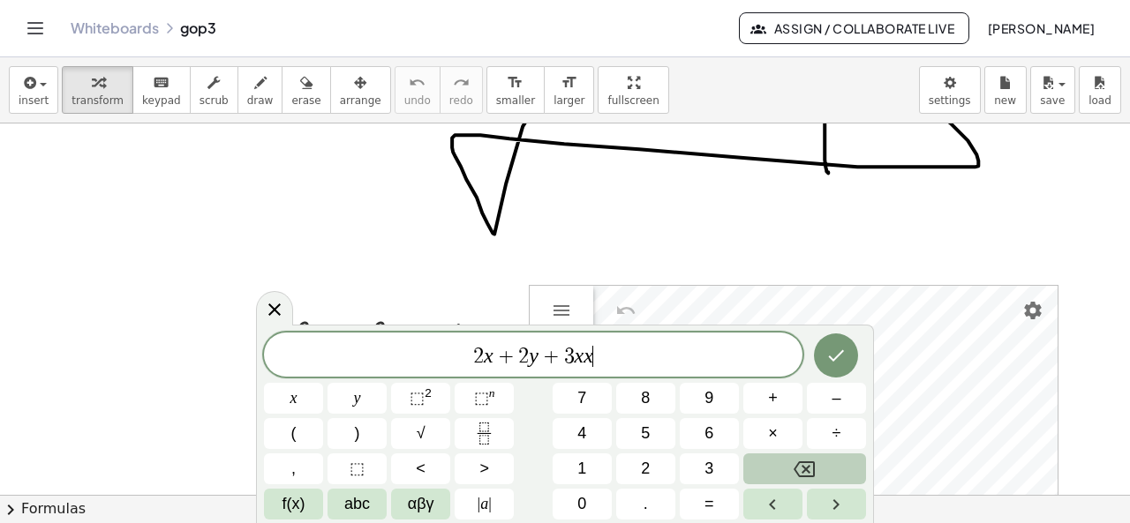
click at [799, 461] on icon "Backspace" at bounding box center [803, 469] width 21 height 21
click at [428, 396] on sup "2" at bounding box center [427, 393] width 7 height 13
click at [832, 351] on icon "Done" at bounding box center [835, 352] width 21 height 21
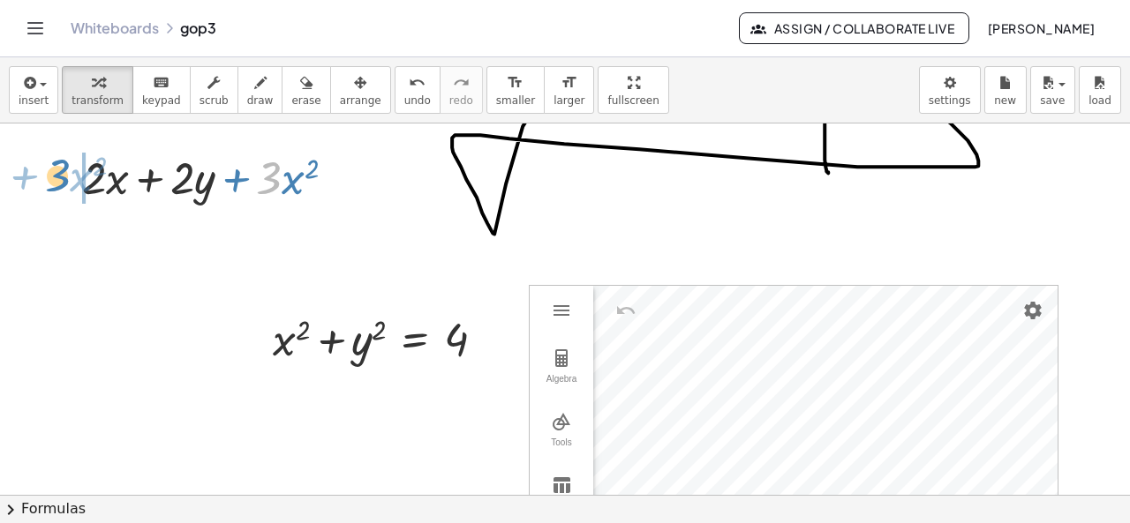
drag, startPoint x: 272, startPoint y: 185, endPoint x: 60, endPoint y: 183, distance: 211.8
click at [60, 183] on div "· 3 + · x 2 + · 2 · x + · 2 · y + · 3 · x 2" at bounding box center [209, 176] width 307 height 69
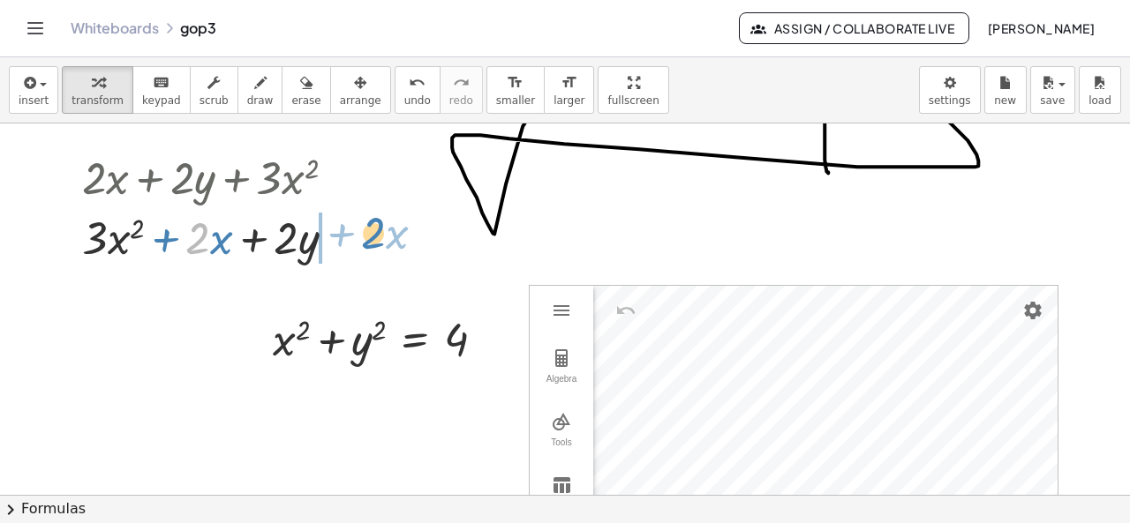
drag, startPoint x: 199, startPoint y: 237, endPoint x: 374, endPoint y: 232, distance: 175.7
drag, startPoint x: 165, startPoint y: 239, endPoint x: 326, endPoint y: 244, distance: 160.7
click at [326, 244] on div at bounding box center [215, 236] width 285 height 60
drag, startPoint x: 220, startPoint y: 240, endPoint x: 364, endPoint y: 241, distance: 143.8
drag, startPoint x: 221, startPoint y: 247, endPoint x: 394, endPoint y: 244, distance: 172.1
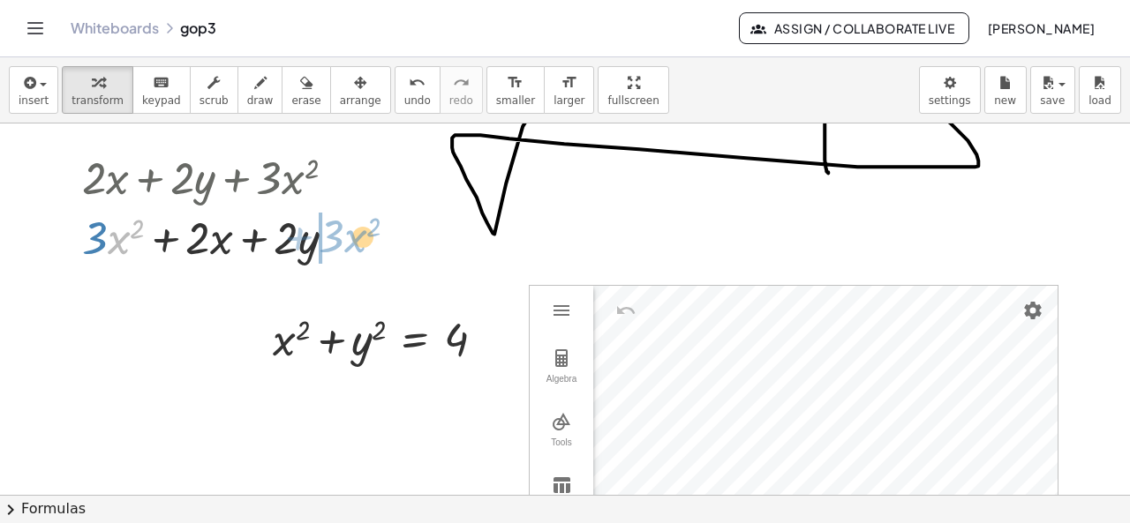
drag, startPoint x: 115, startPoint y: 240, endPoint x: 353, endPoint y: 236, distance: 238.3
click at [353, 236] on div at bounding box center [215, 236] width 285 height 60
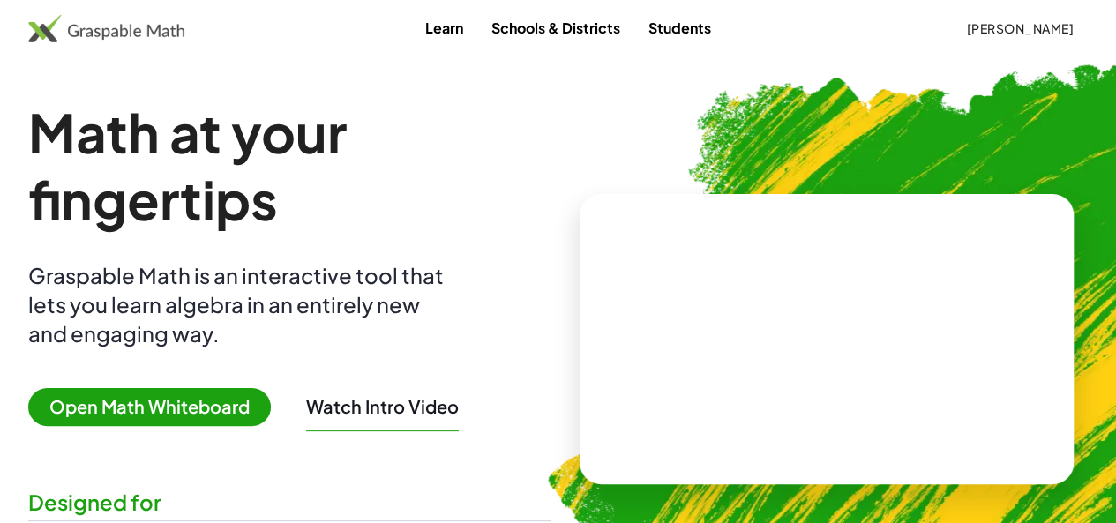
click at [971, 32] on span "[PERSON_NAME]" at bounding box center [1020, 28] width 108 height 16
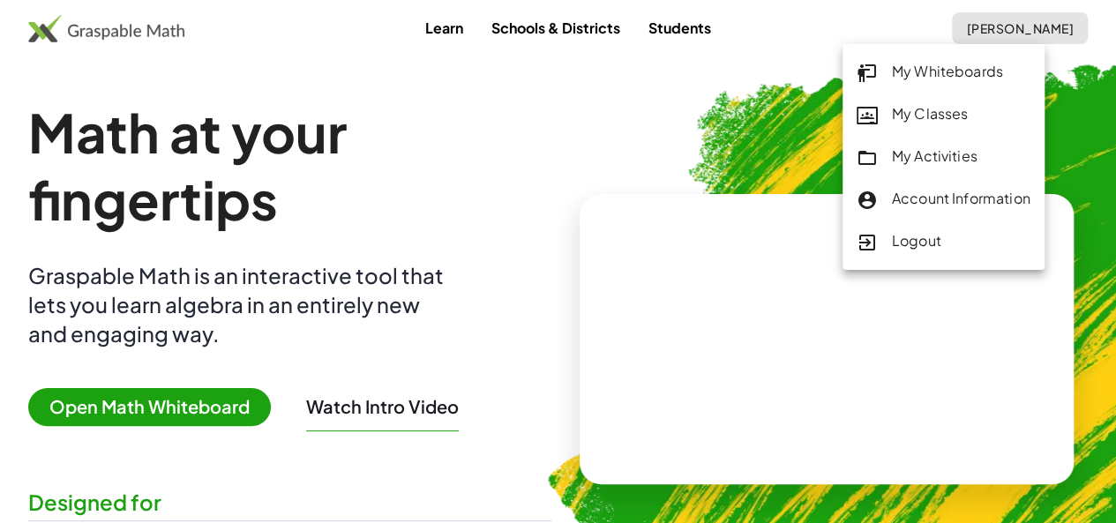
click at [895, 172] on link "My Activities" at bounding box center [944, 157] width 202 height 42
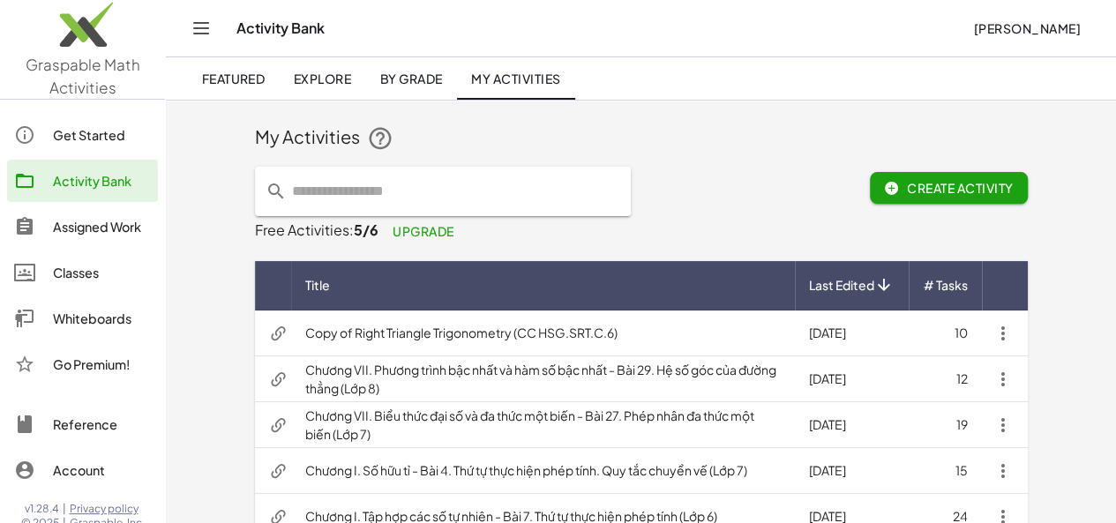
click at [374, 327] on td "Copy of Right Triangle Trigonometry (CC HSG.SRT.C.6)" at bounding box center [543, 334] width 504 height 46
click at [1014, 326] on icon "button" at bounding box center [1003, 333] width 21 height 21
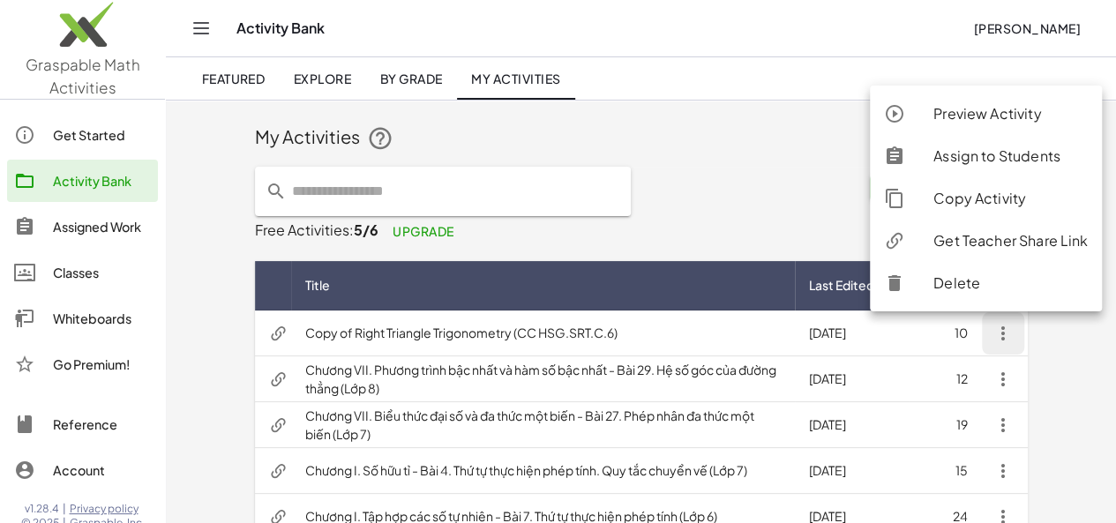
click at [914, 276] on div at bounding box center [908, 283] width 49 height 21
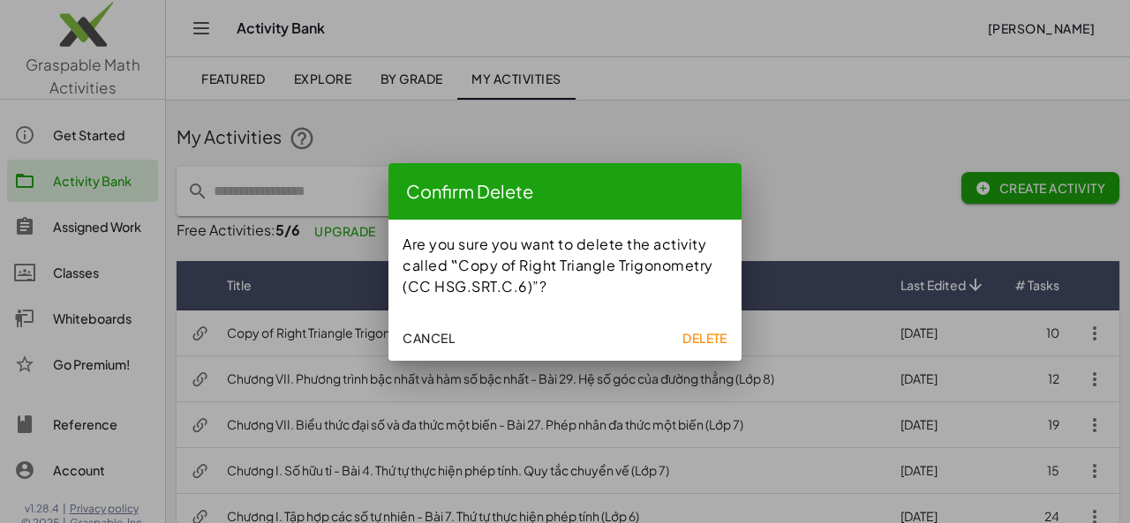
click at [724, 334] on span "Delete" at bounding box center [704, 338] width 45 height 16
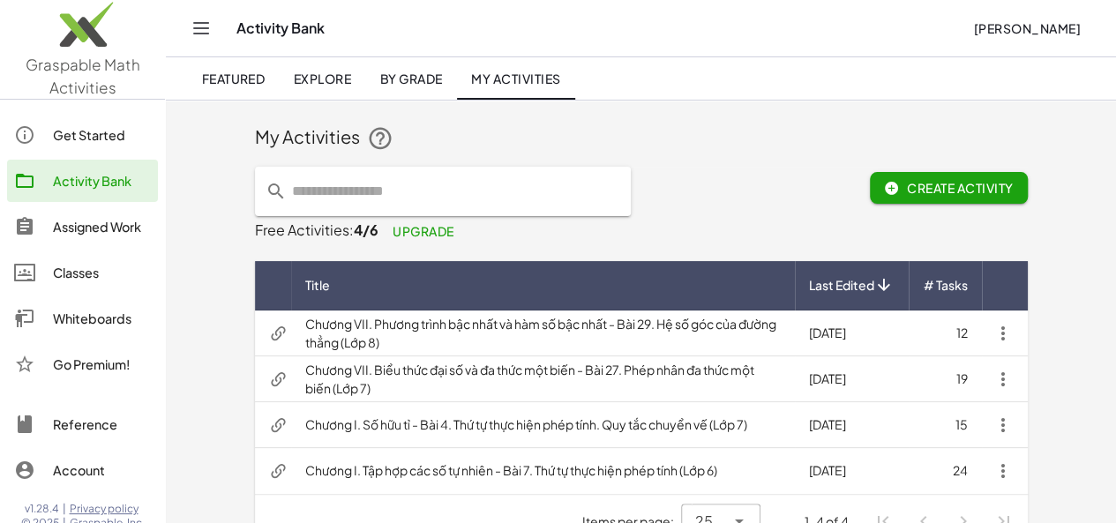
scroll to position [35, 0]
